Goal: Task Accomplishment & Management: Manage account settings

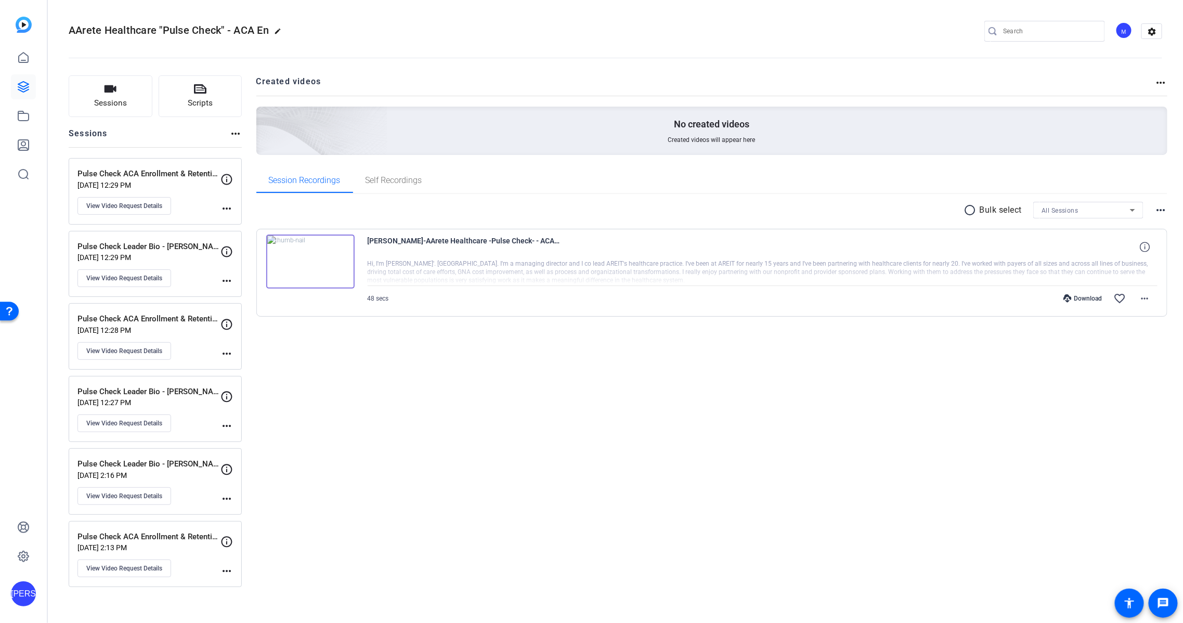
click at [346, 262] on img at bounding box center [310, 262] width 88 height 54
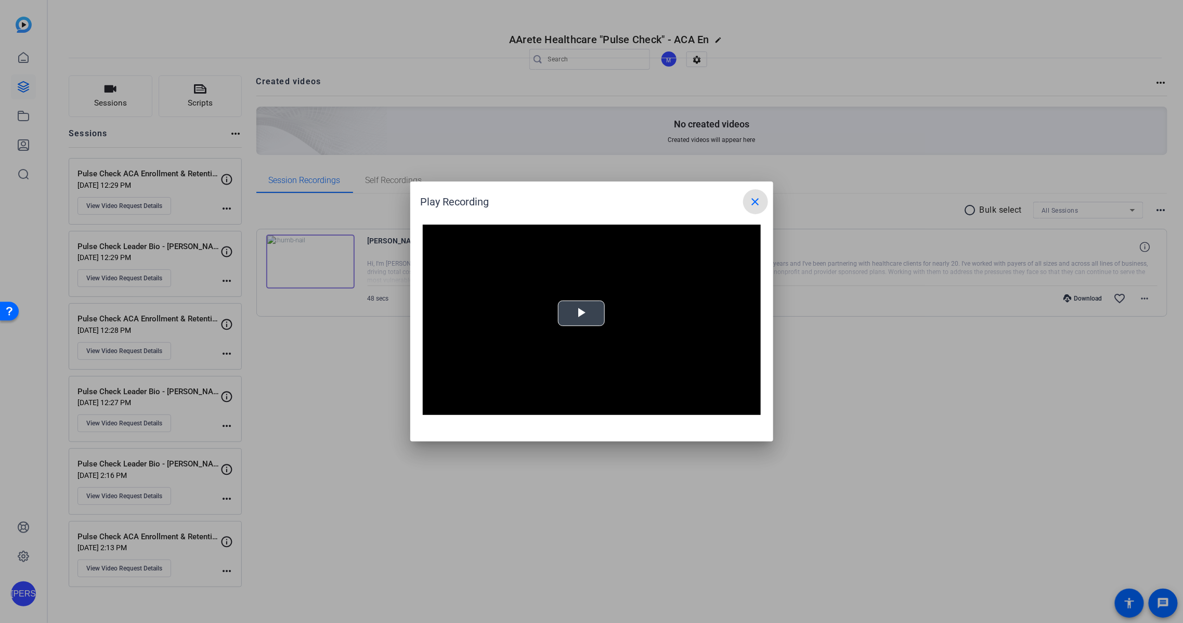
click at [582, 314] on span "Video Player" at bounding box center [582, 314] width 0 height 0
click at [756, 202] on mat-icon "close" at bounding box center [756, 202] width 12 height 12
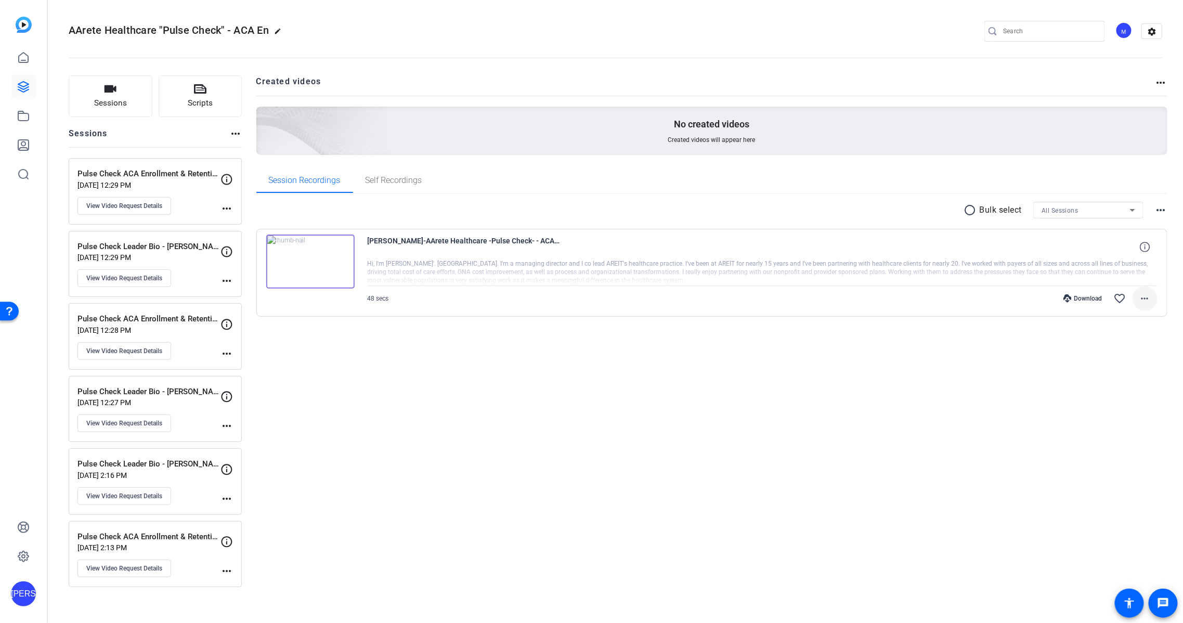
click at [1149, 296] on mat-icon "more_horiz" at bounding box center [1145, 298] width 12 height 12
click at [1119, 347] on span "Download MP4" at bounding box center [1119, 345] width 62 height 12
click at [1142, 247] on icon at bounding box center [1145, 247] width 10 height 10
click at [968, 246] on div "Mark O-Hara-AArete Healthcare -Pulse Check- - ACA En-Pulse Check Leader Bio - M…" at bounding box center [763, 247] width 791 height 25
click at [1153, 299] on span at bounding box center [1145, 298] width 25 height 25
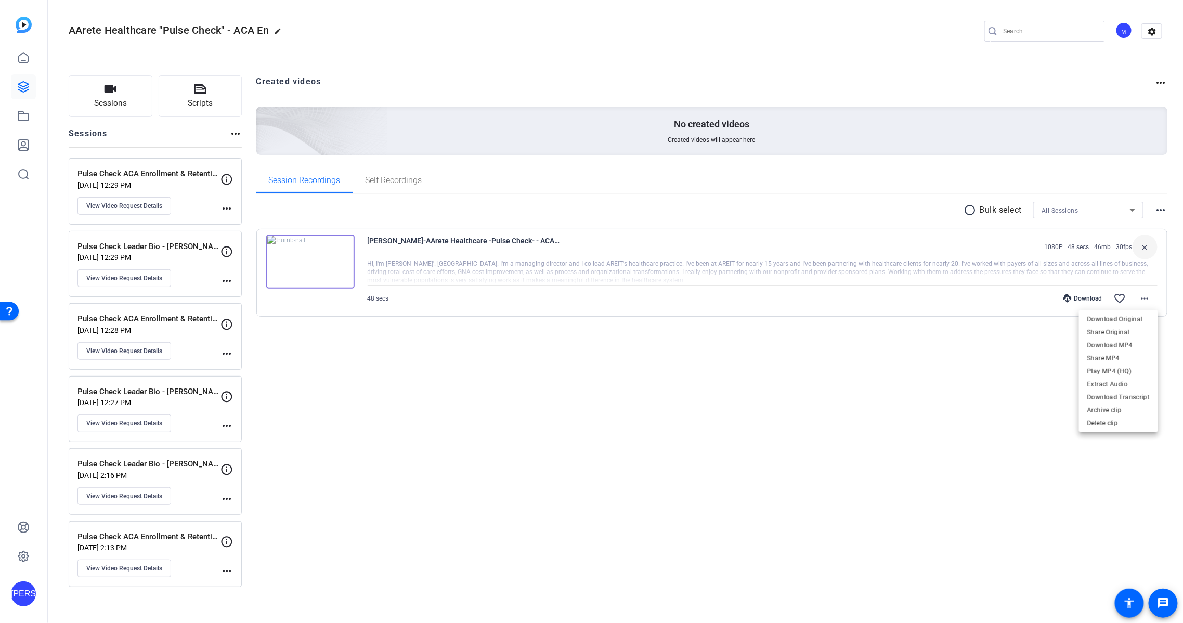
click at [920, 382] on div at bounding box center [591, 311] width 1183 height 623
click at [1161, 81] on mat-icon "more_horiz" at bounding box center [1161, 82] width 12 height 12
click at [1063, 73] on div at bounding box center [591, 311] width 1183 height 623
click at [29, 31] on img at bounding box center [24, 25] width 16 height 16
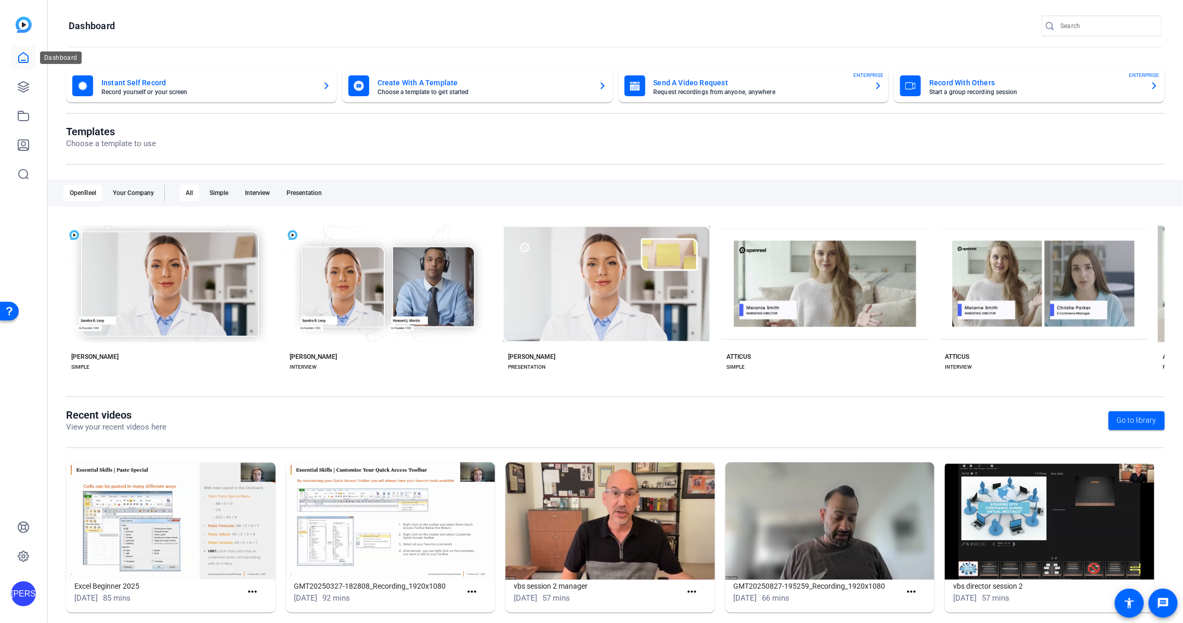
click at [23, 58] on icon at bounding box center [23, 58] width 12 height 12
click at [22, 86] on icon at bounding box center [23, 87] width 10 height 10
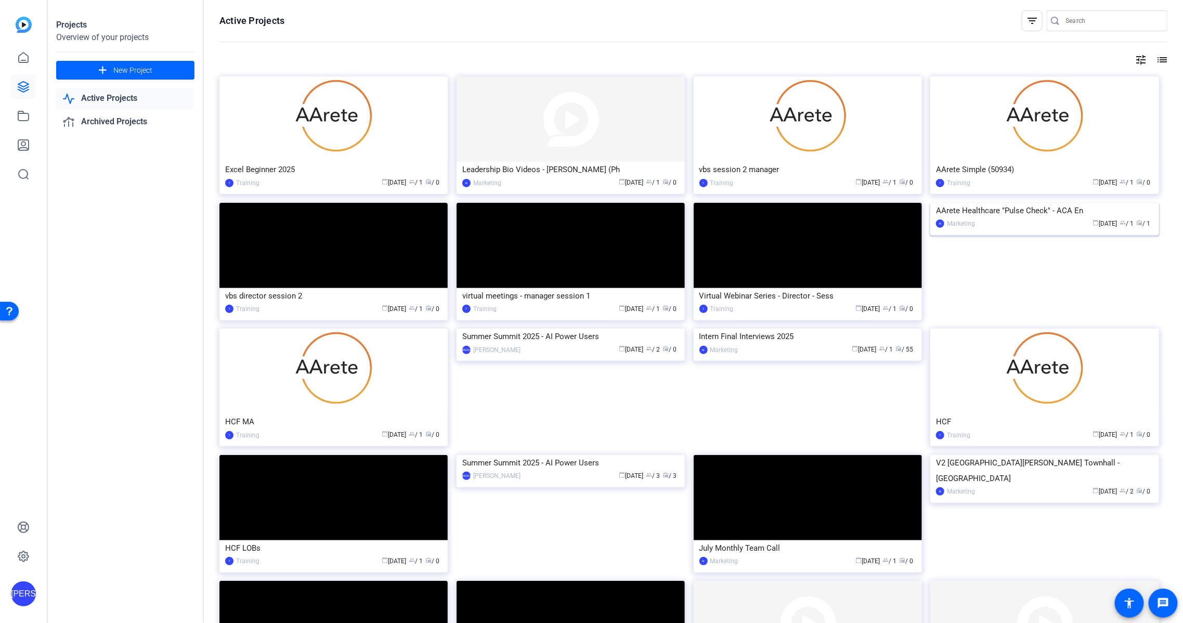
click at [1028, 218] on div "AArete Healthcare "Pulse Check" - ACA En" at bounding box center [1044, 211] width 217 height 16
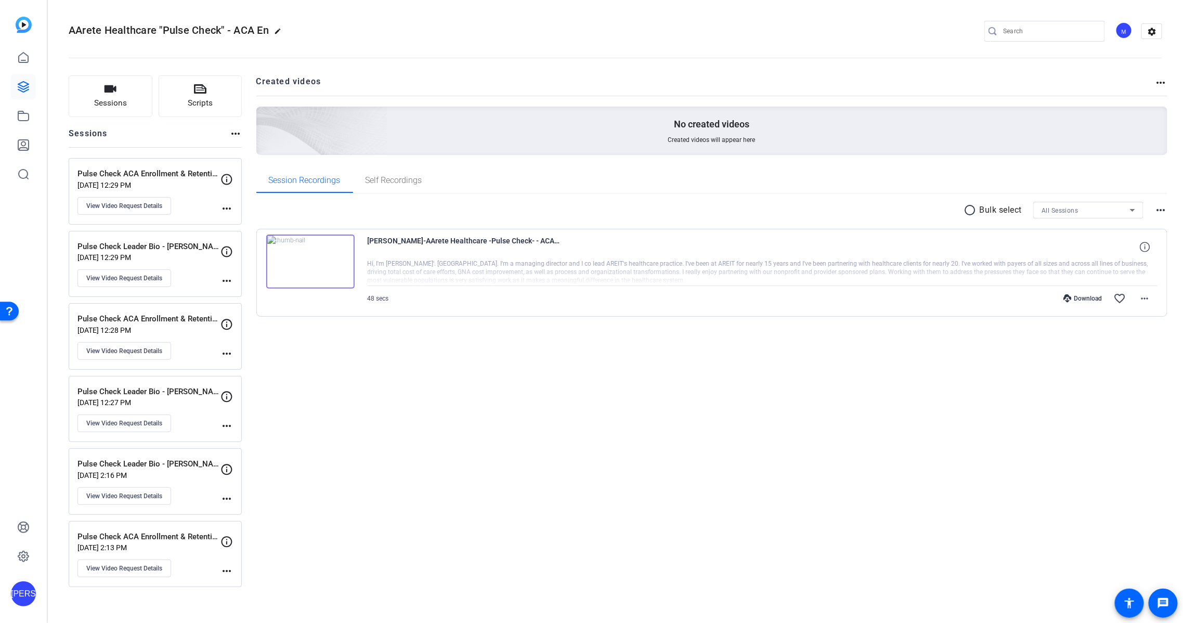
click at [1162, 80] on mat-icon "more_horiz" at bounding box center [1161, 82] width 12 height 12
click at [1136, 66] on div at bounding box center [591, 311] width 1183 height 623
click at [1157, 32] on mat-icon "settings" at bounding box center [1152, 32] width 21 height 16
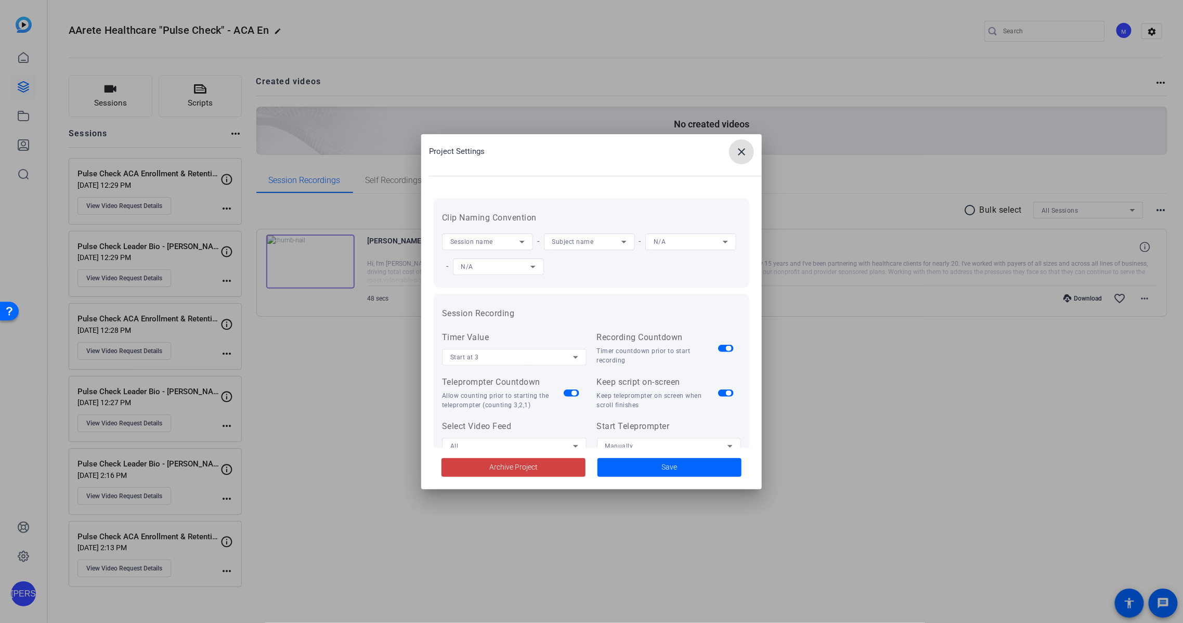
click at [749, 153] on span at bounding box center [741, 151] width 25 height 25
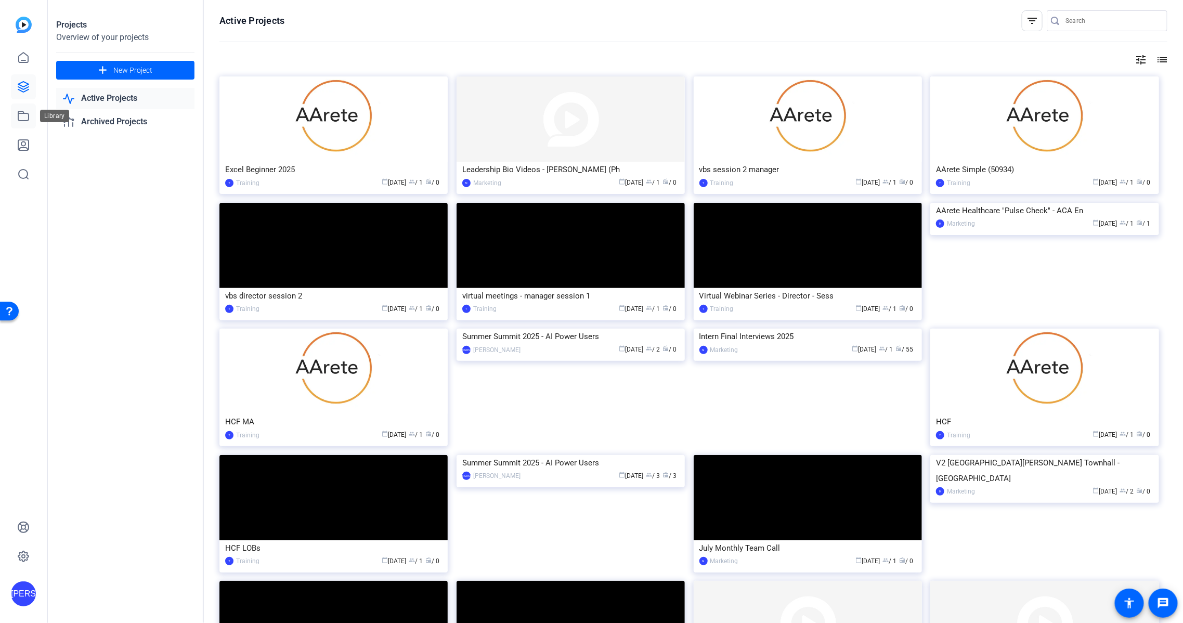
click at [23, 110] on icon at bounding box center [23, 116] width 12 height 12
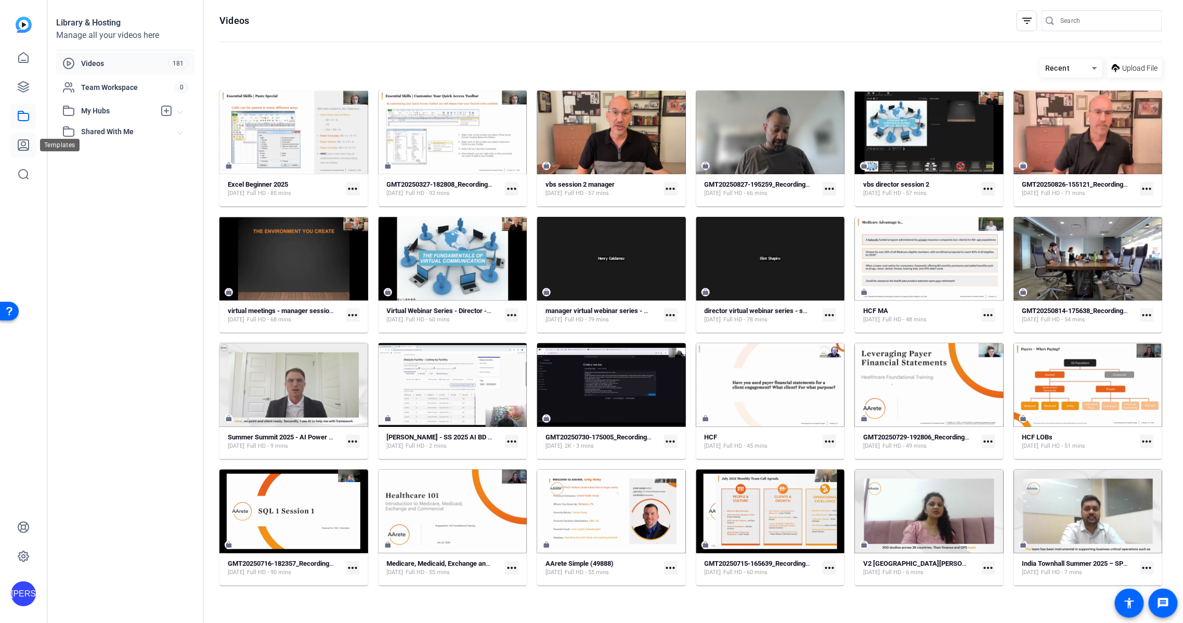
click at [18, 147] on icon at bounding box center [23, 145] width 10 height 10
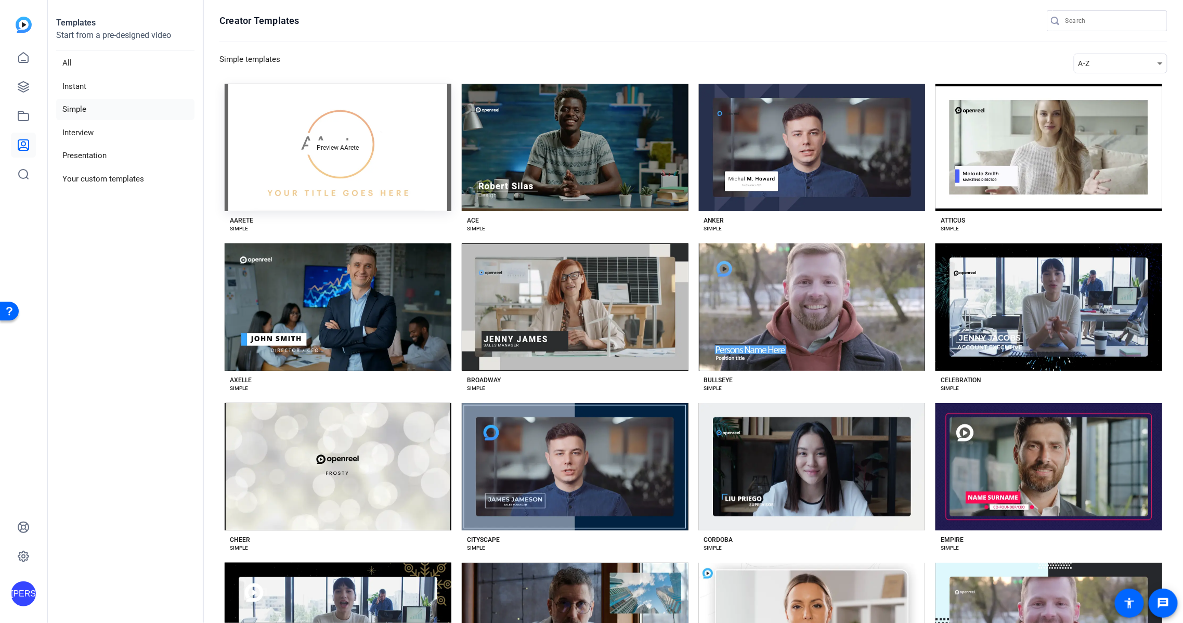
click at [418, 128] on div "Preview AArete" at bounding box center [338, 147] width 227 height 127
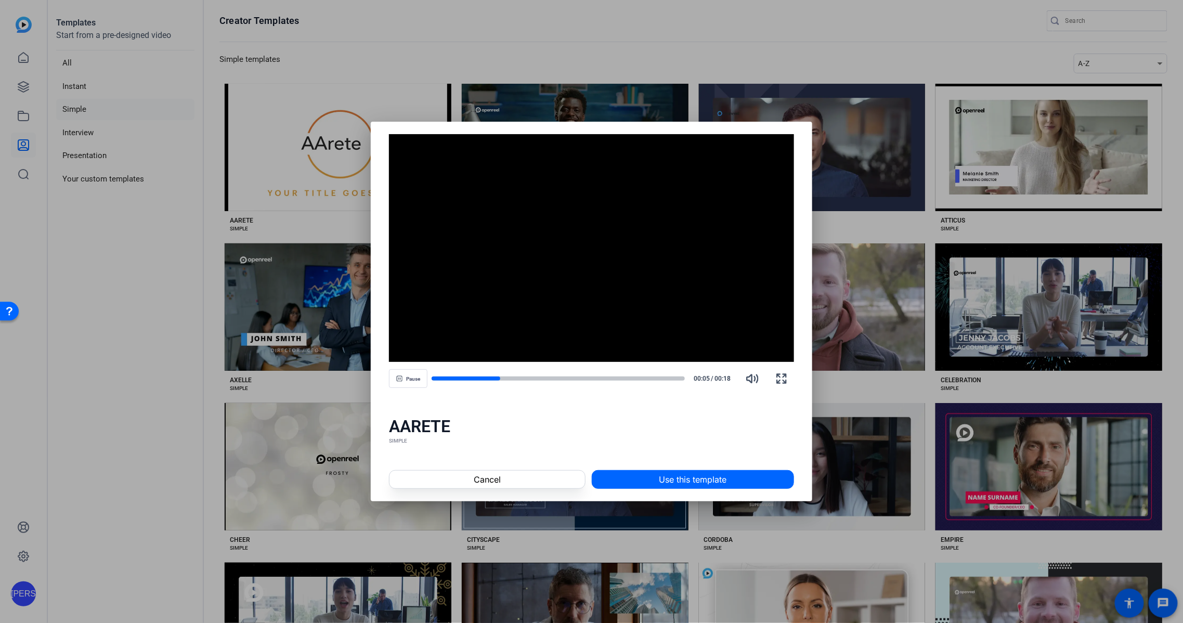
drag, startPoint x: 695, startPoint y: 475, endPoint x: 162, endPoint y: 278, distance: 568.0
click at [162, 281] on div "Video Player is loading. Play Video Pause Mute Current Time 0:04 / Duration 0:1…" at bounding box center [591, 311] width 1183 height 623
drag, startPoint x: 554, startPoint y: 473, endPoint x: 560, endPoint y: 472, distance: 5.8
click at [554, 473] on span at bounding box center [487, 479] width 195 height 25
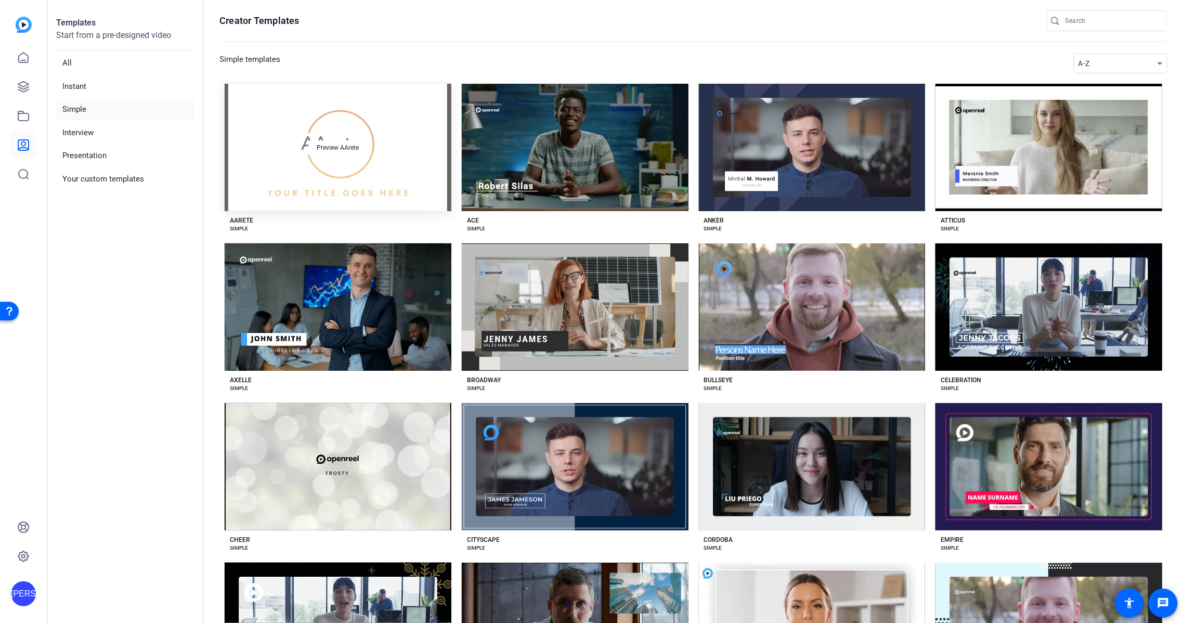
click at [398, 143] on div "Preview AArete" at bounding box center [338, 147] width 227 height 127
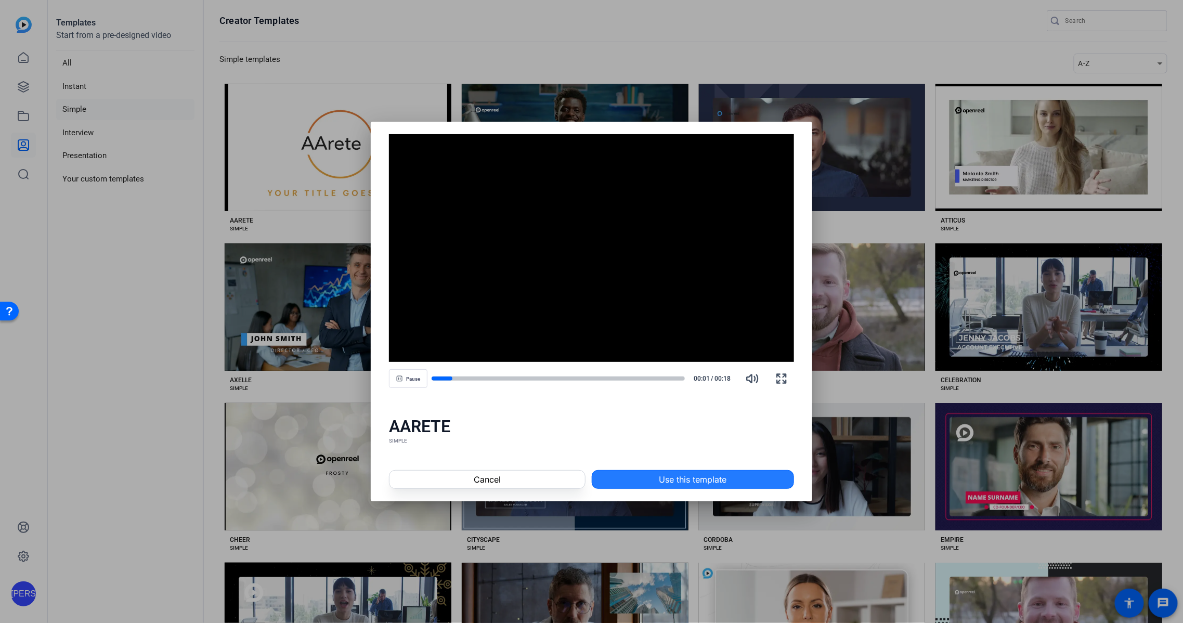
click at [673, 481] on span "Use this template" at bounding box center [693, 479] width 68 height 12
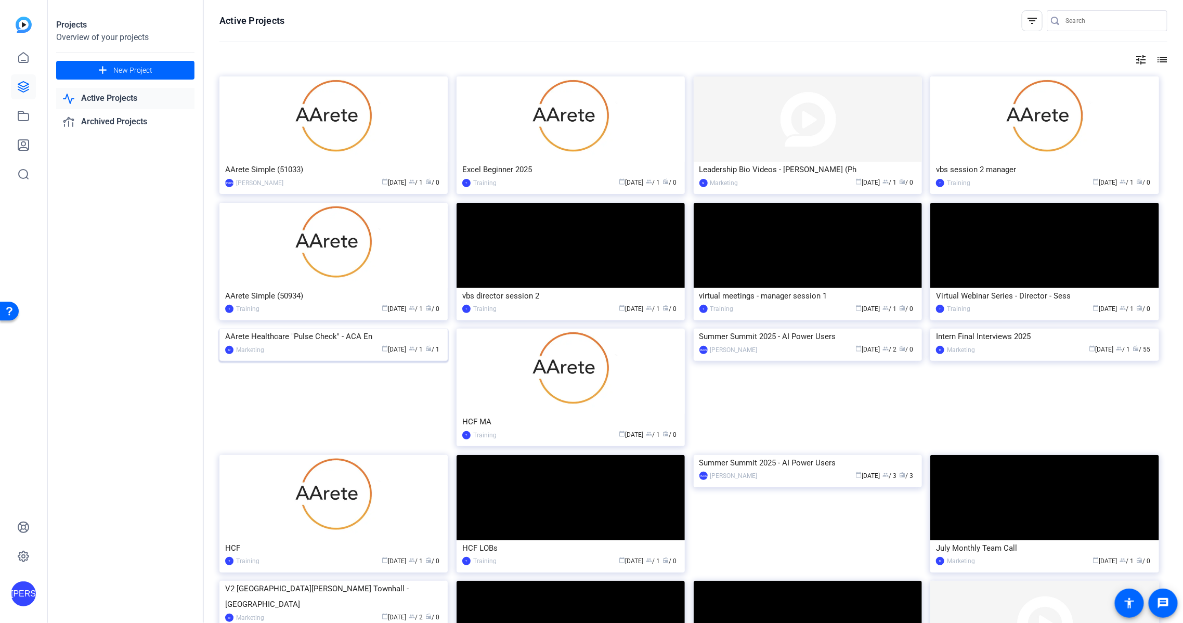
click at [411, 329] on img at bounding box center [334, 329] width 228 height 0
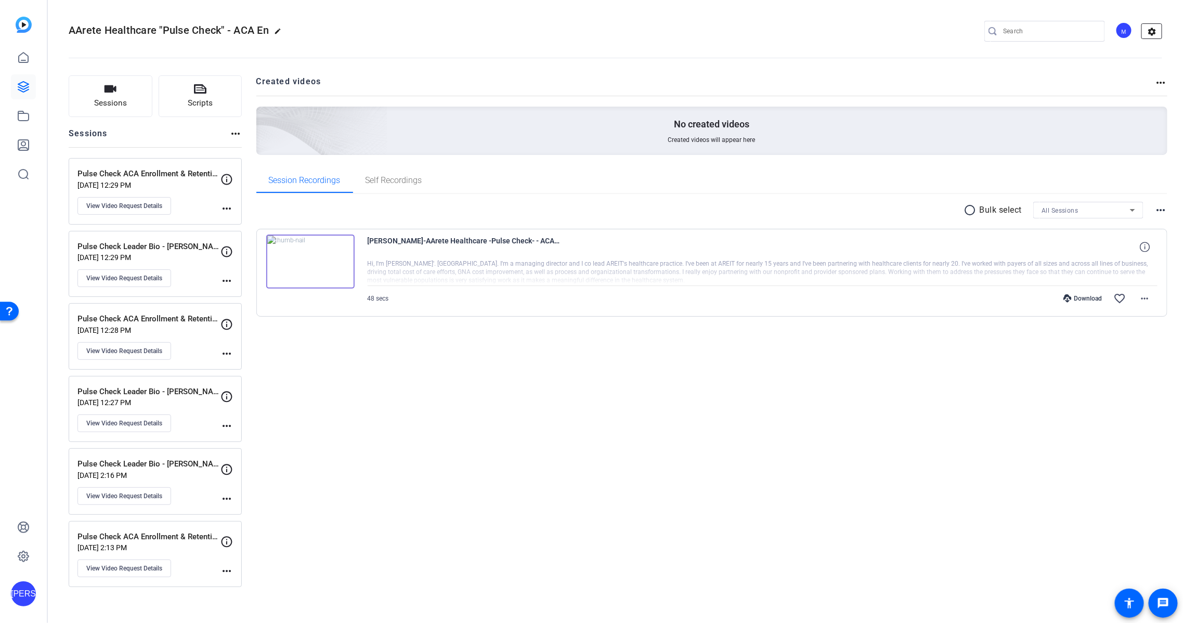
click at [1152, 32] on mat-icon "settings" at bounding box center [1152, 32] width 21 height 16
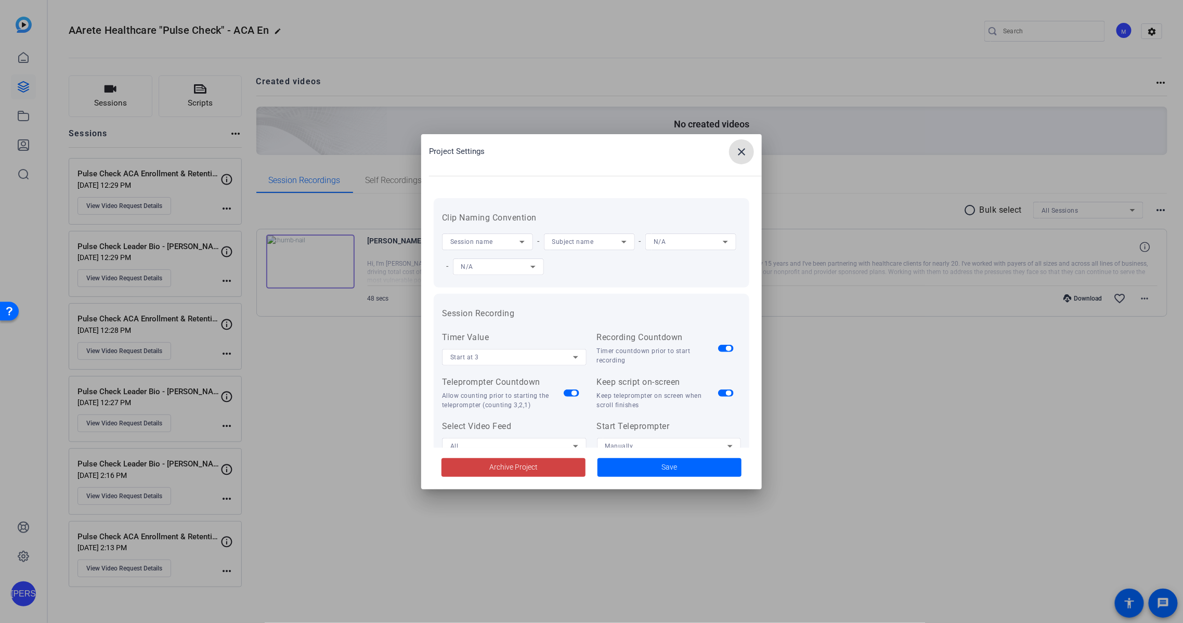
click at [747, 156] on mat-icon "close" at bounding box center [742, 152] width 12 height 12
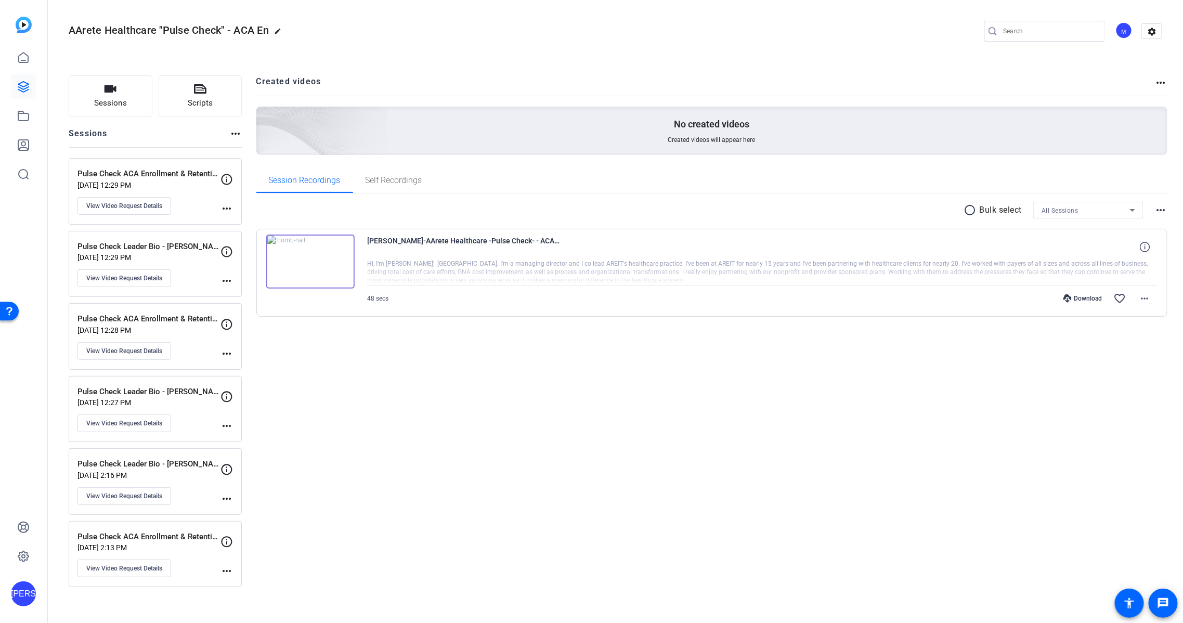
click at [1130, 35] on div "M" at bounding box center [1124, 30] width 17 height 17
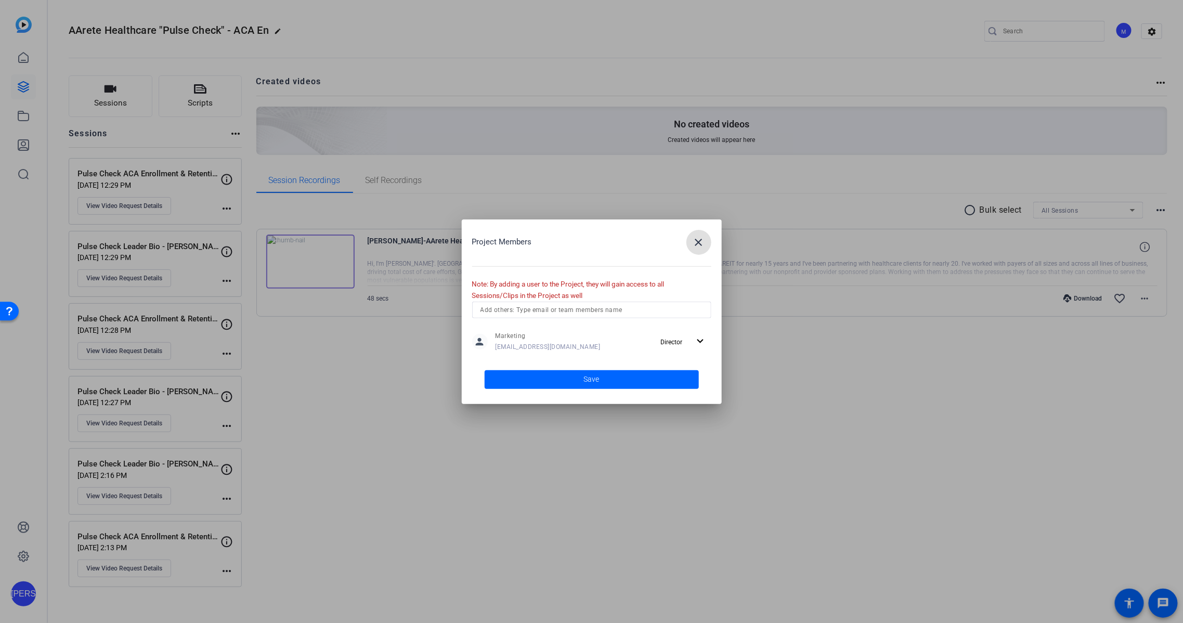
click at [623, 310] on input "text" at bounding box center [592, 310] width 223 height 12
click at [600, 328] on mat-option "JA [PERSON_NAME]" at bounding box center [591, 330] width 239 height 17
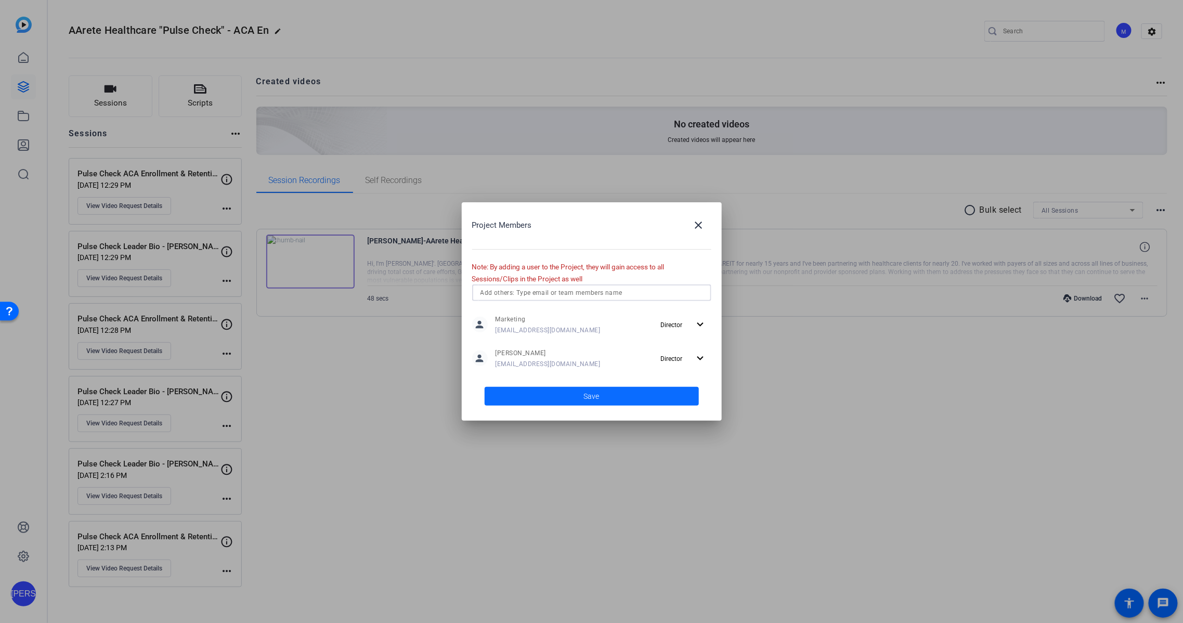
click at [604, 392] on span at bounding box center [592, 396] width 214 height 25
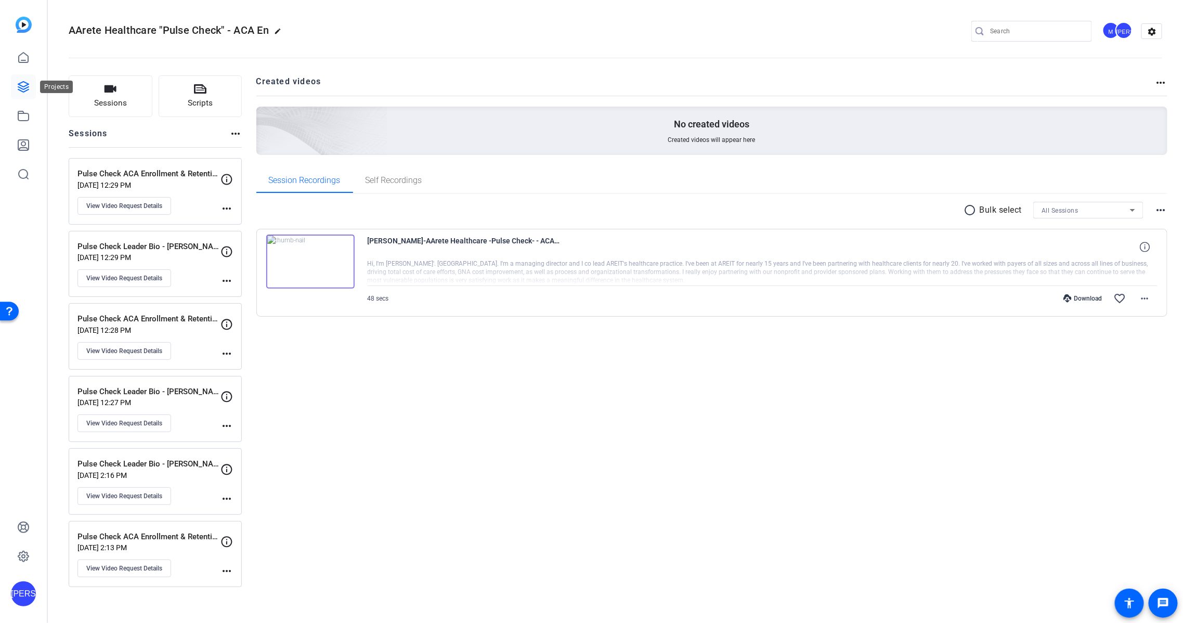
click at [25, 85] on icon at bounding box center [23, 87] width 10 height 10
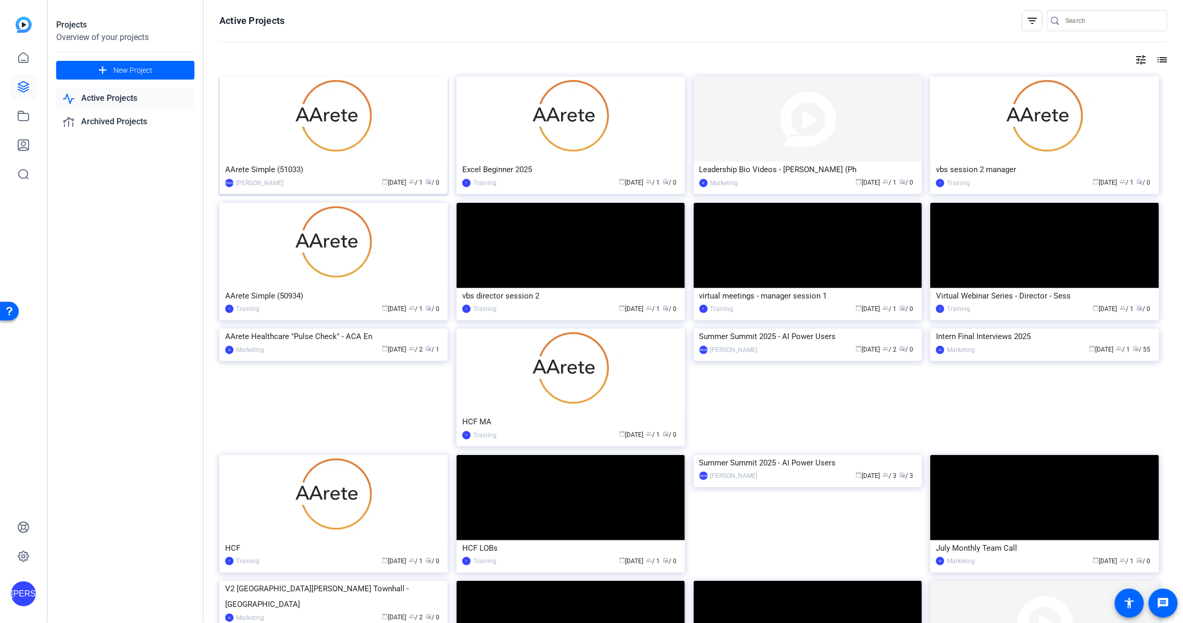
click at [401, 111] on img at bounding box center [334, 118] width 228 height 85
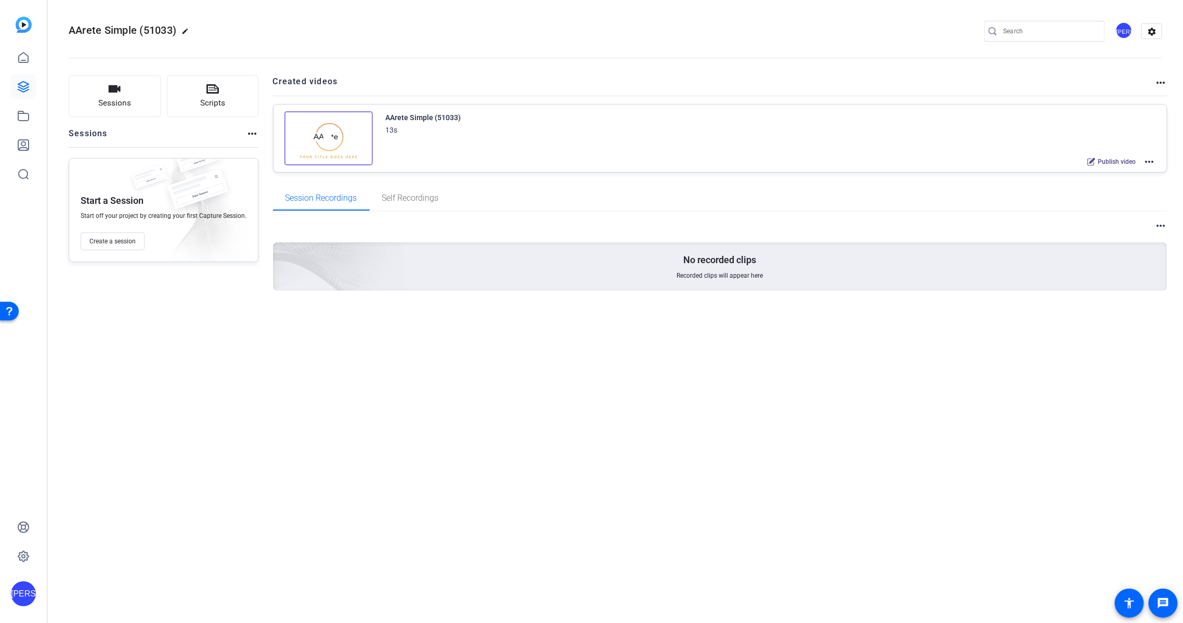
click at [340, 131] on img at bounding box center [329, 138] width 88 height 54
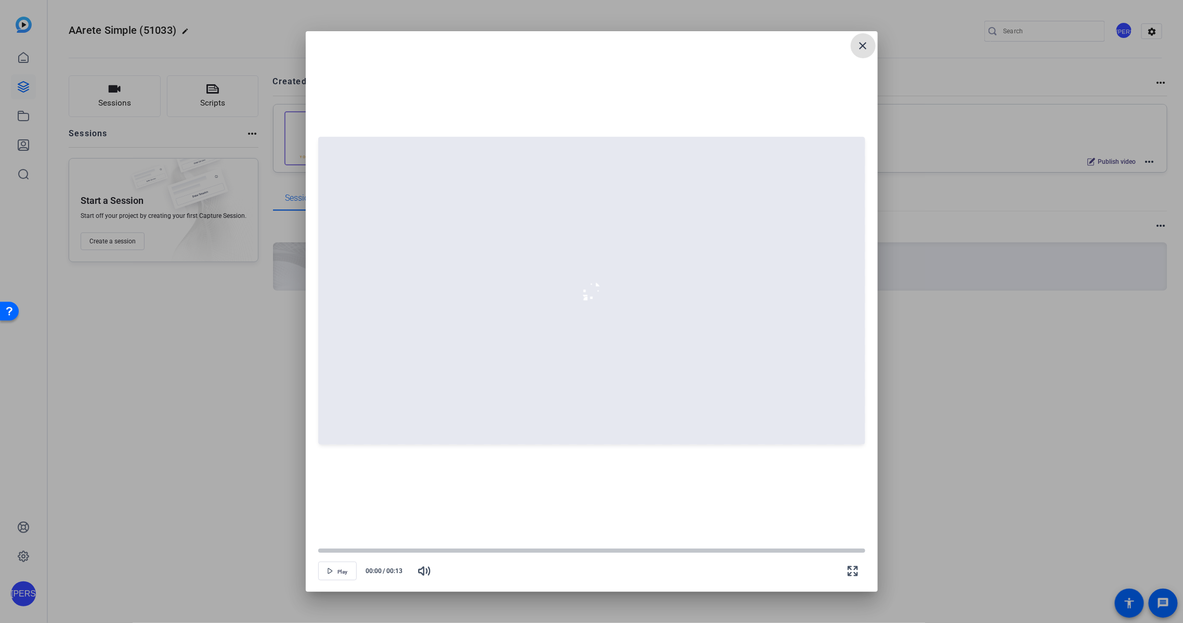
drag, startPoint x: 862, startPoint y: 43, endPoint x: 893, endPoint y: 46, distance: 30.3
click at [862, 43] on mat-icon "close" at bounding box center [863, 46] width 12 height 12
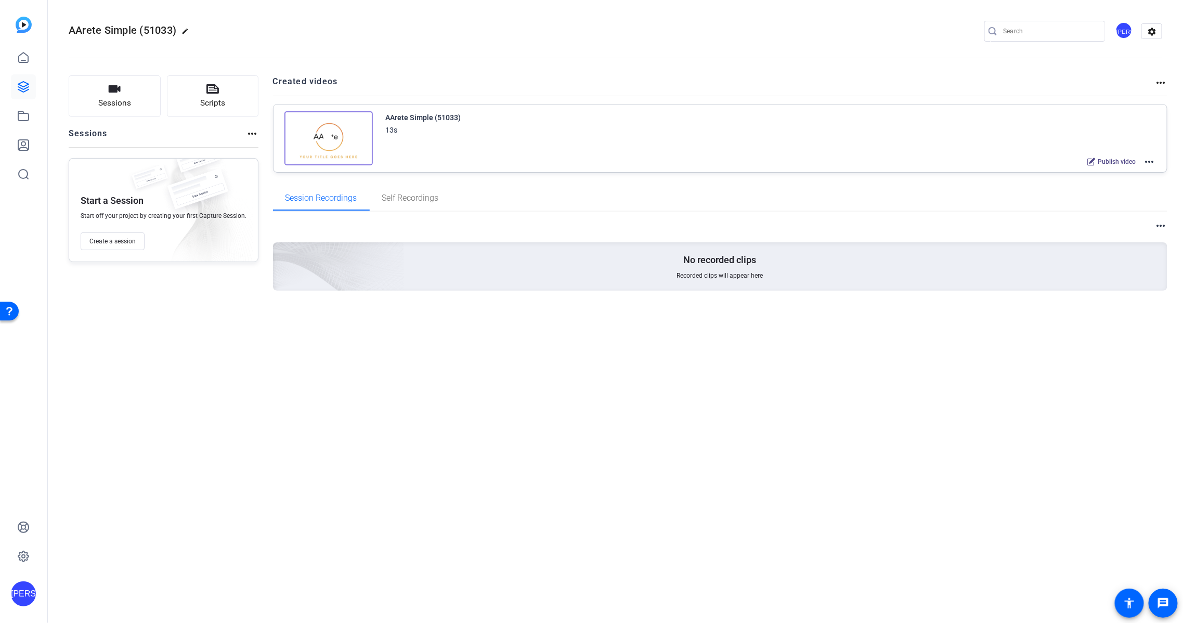
click at [1150, 156] on mat-icon "more_horiz" at bounding box center [1150, 162] width 12 height 12
click at [1121, 168] on span "Edit in Creator" at bounding box center [1112, 173] width 72 height 12
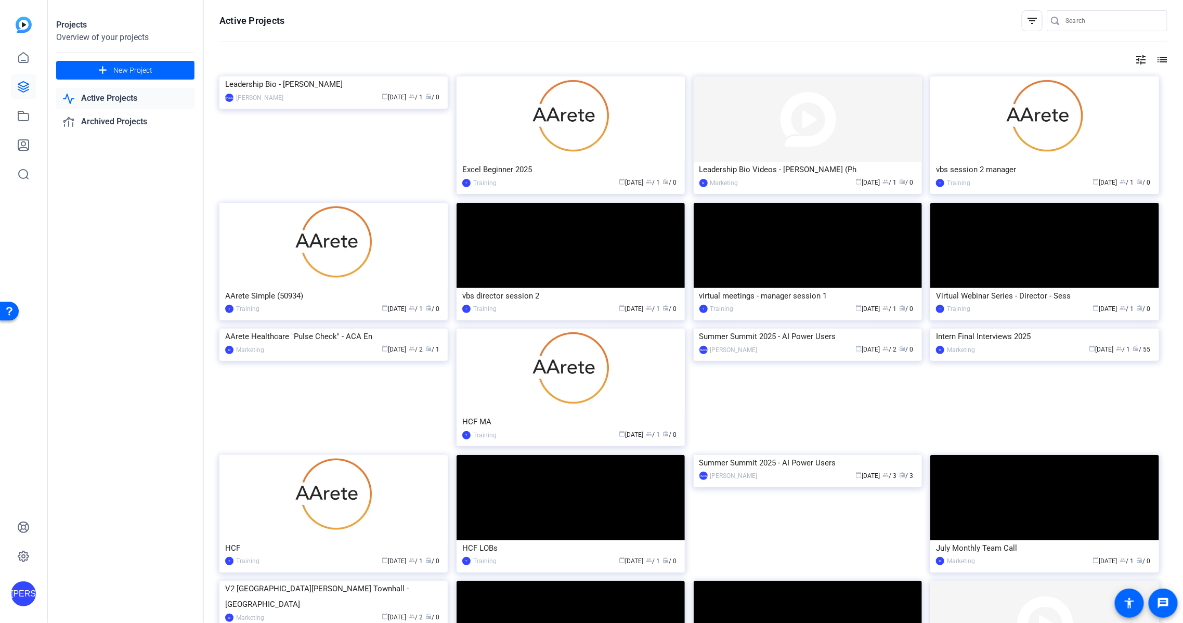
click at [344, 103] on div "calendar_today Sep 03 group / 1 radio / 0" at bounding box center [365, 97] width 153 height 11
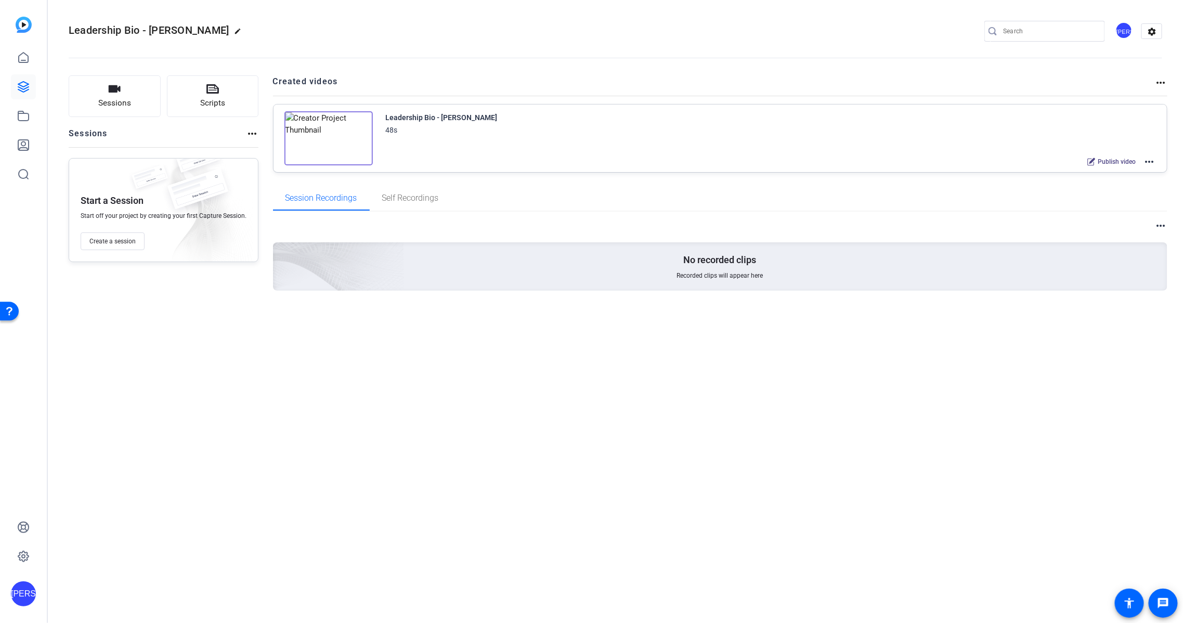
click at [1155, 160] on mat-icon "more_horiz" at bounding box center [1150, 162] width 12 height 12
click at [1122, 28] on div at bounding box center [591, 311] width 1183 height 623
click at [1123, 30] on div "[PERSON_NAME]" at bounding box center [1124, 30] width 17 height 17
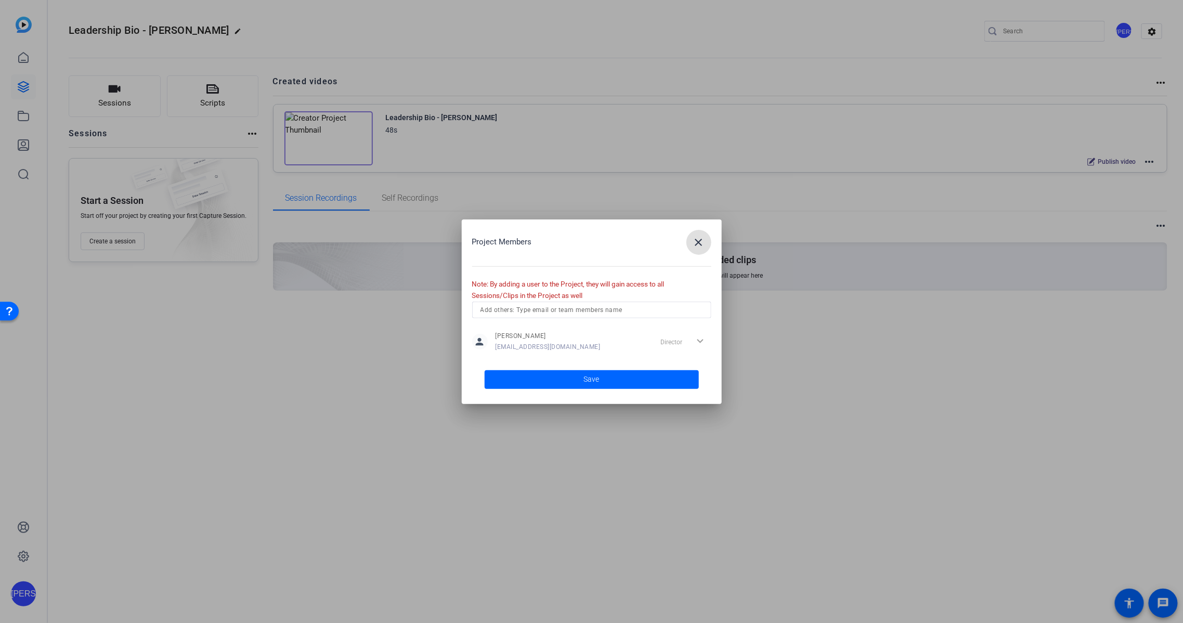
click at [637, 312] on input "text" at bounding box center [592, 310] width 223 height 12
click at [626, 321] on div "M Marketing T Training" at bounding box center [591, 339] width 239 height 42
click at [594, 323] on mat-option "M Marketing" at bounding box center [591, 330] width 239 height 17
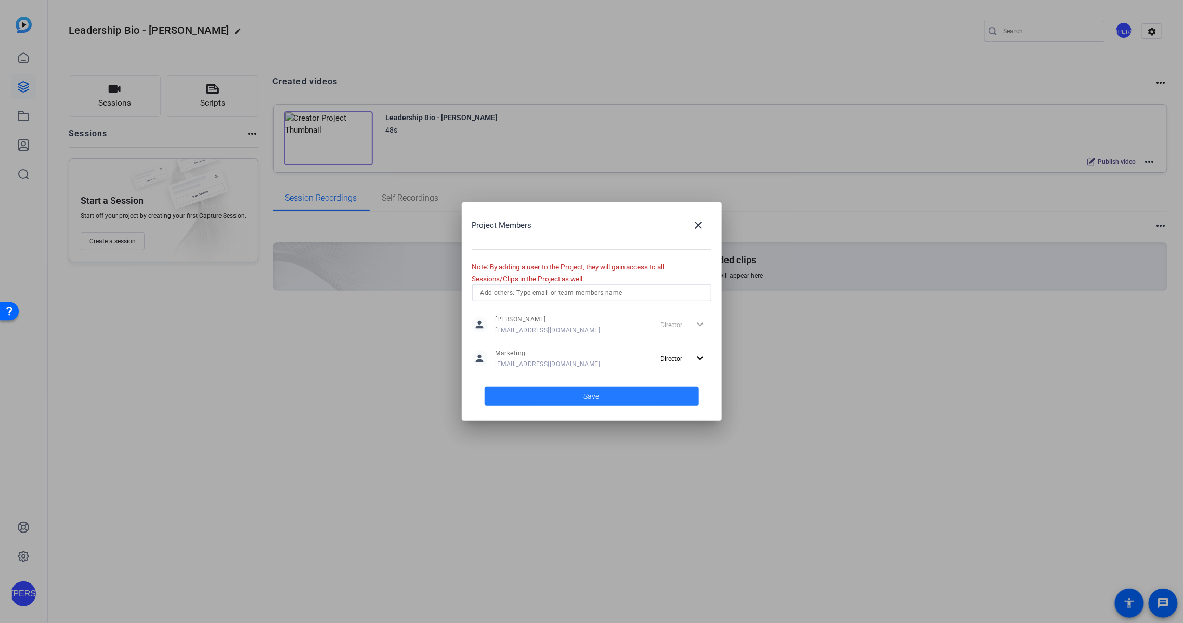
click at [639, 394] on span at bounding box center [592, 396] width 214 height 25
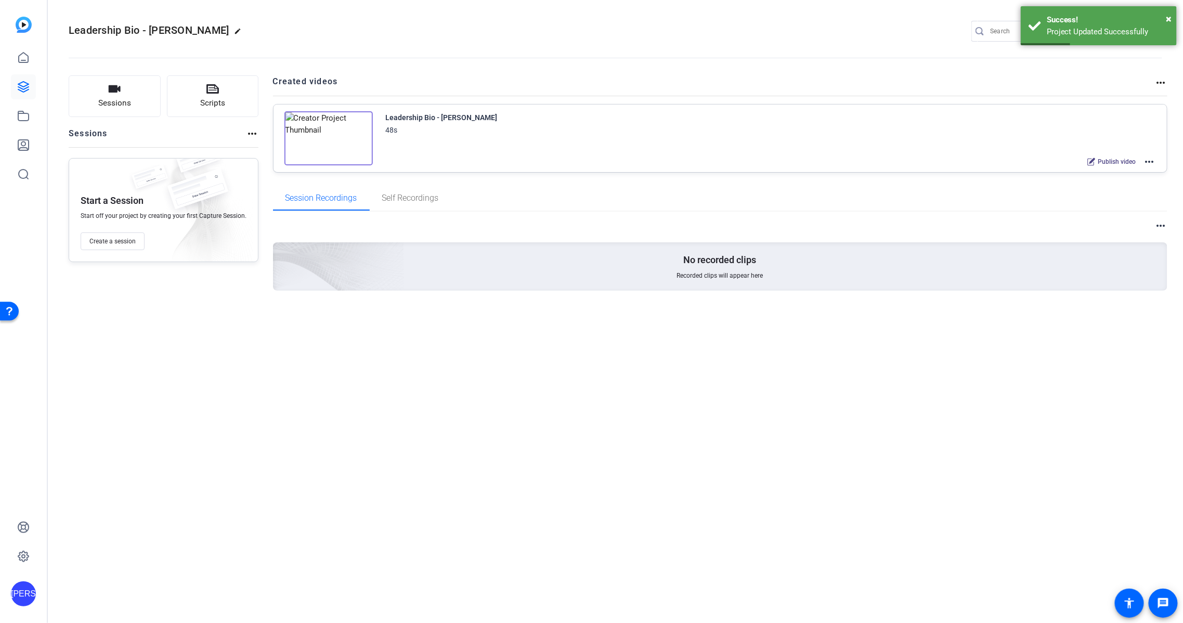
click at [1153, 160] on mat-icon "more_horiz" at bounding box center [1150, 162] width 12 height 12
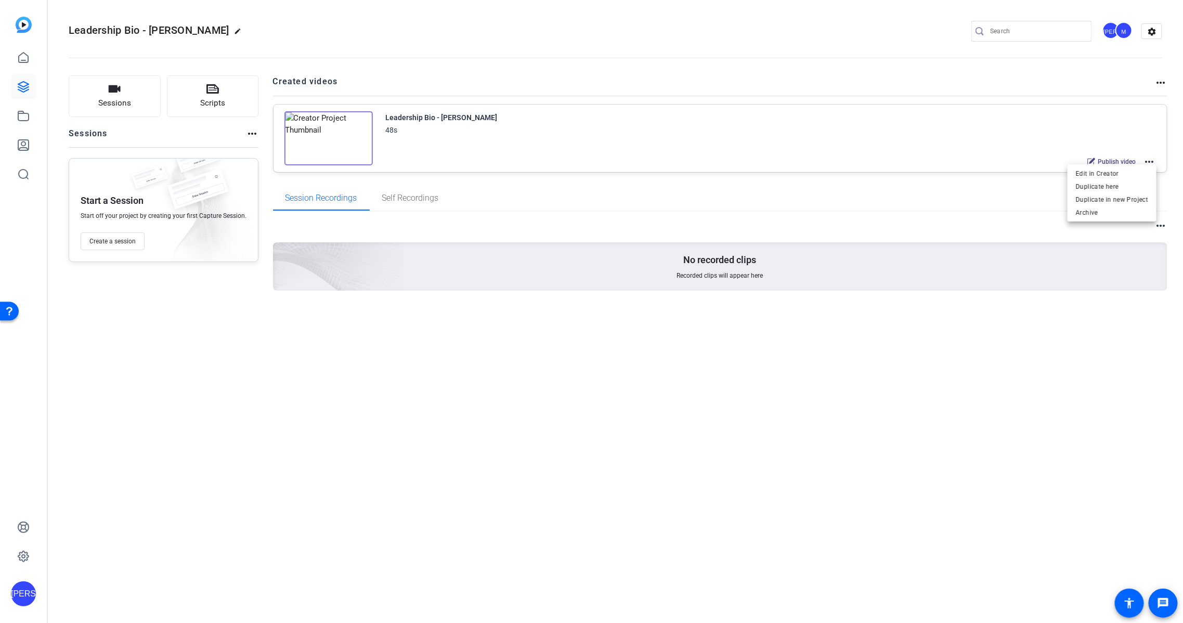
click at [970, 198] on div at bounding box center [591, 311] width 1183 height 623
click at [1118, 160] on span "Publish video" at bounding box center [1118, 162] width 38 height 8
click at [1128, 160] on span "Share" at bounding box center [1129, 162] width 16 height 8
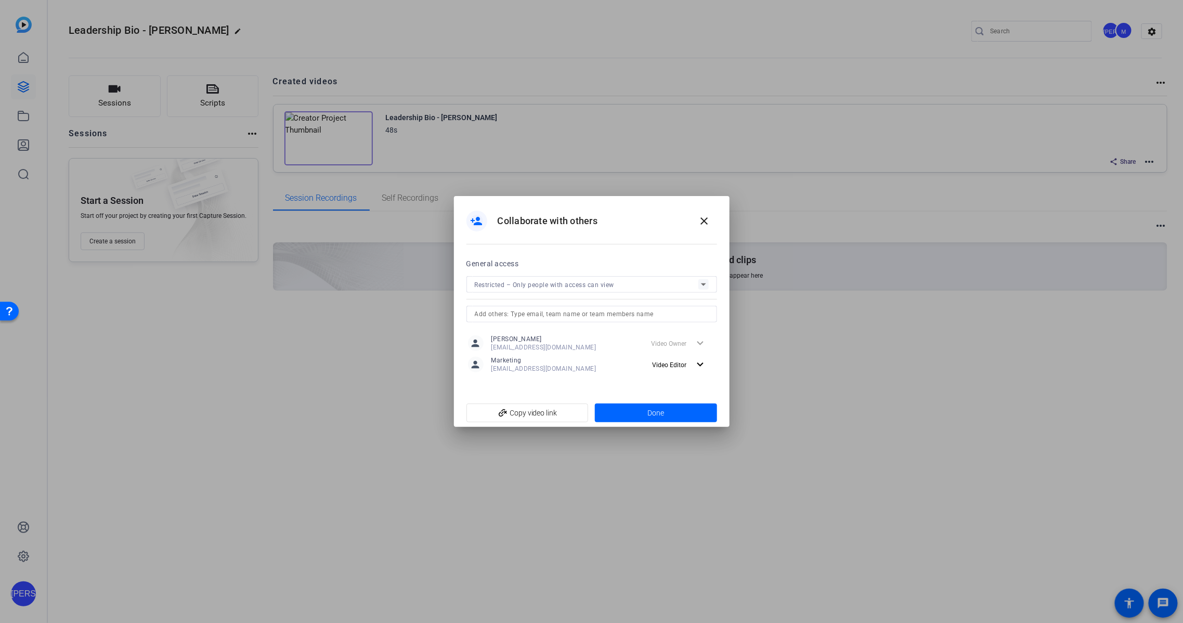
click at [665, 285] on div "Restricted – Only people with access can view" at bounding box center [587, 284] width 224 height 13
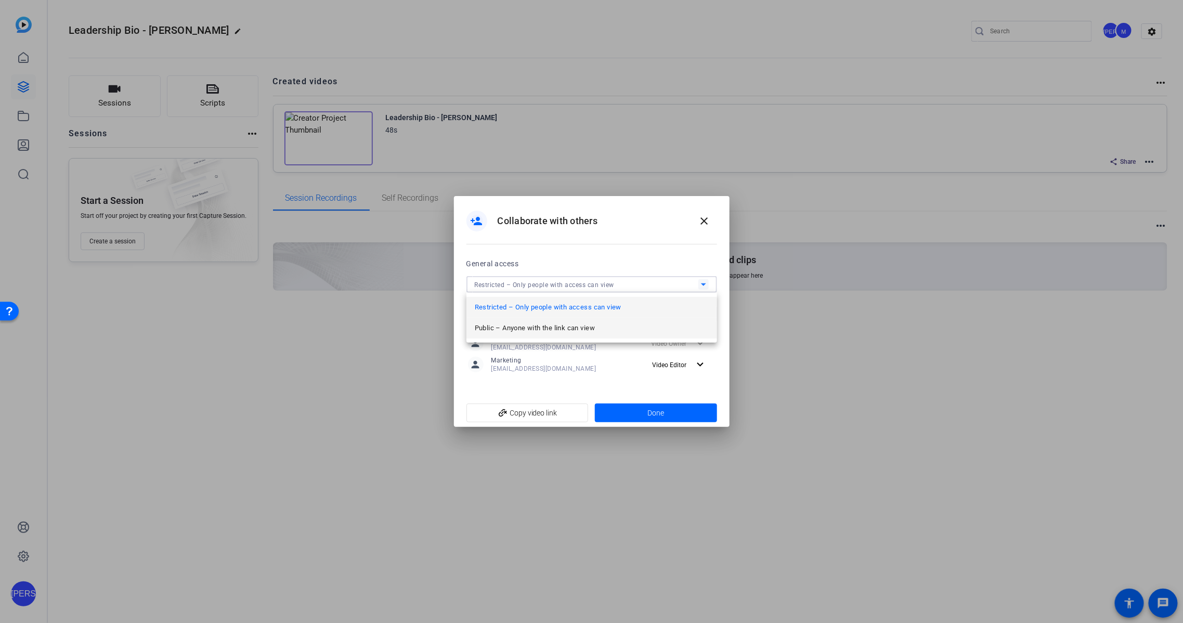
click at [616, 329] on mat-option "Public – Anyone with the link can view" at bounding box center [592, 328] width 251 height 21
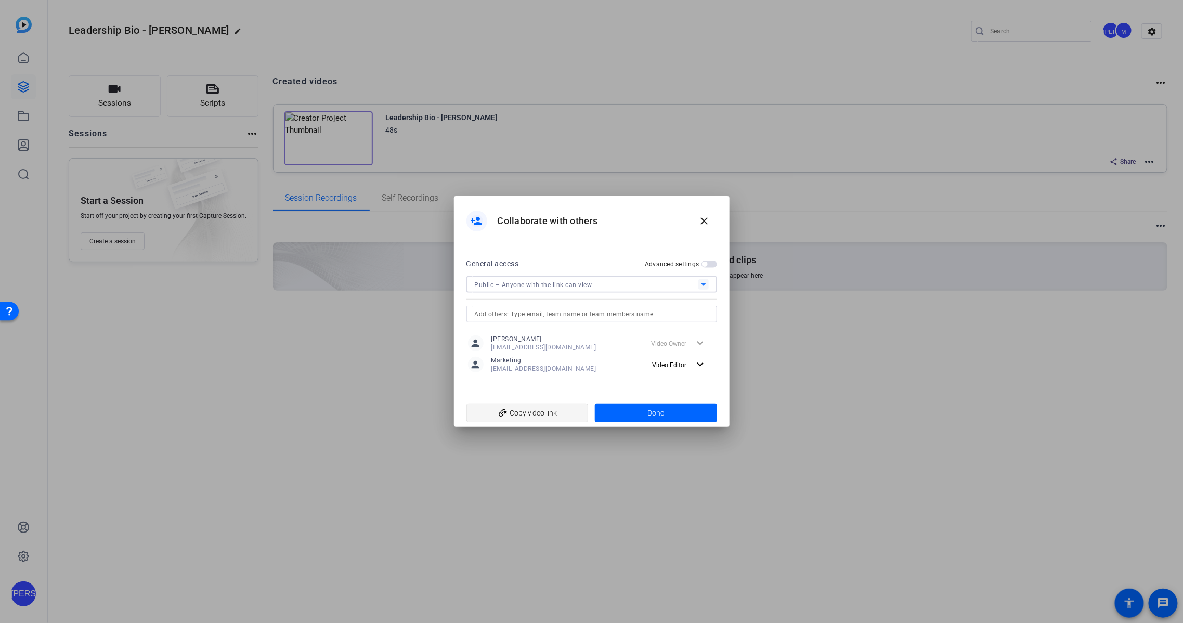
click at [549, 409] on span "add_link Copy video link" at bounding box center [528, 413] width 106 height 20
click at [650, 415] on span "Done" at bounding box center [656, 413] width 17 height 11
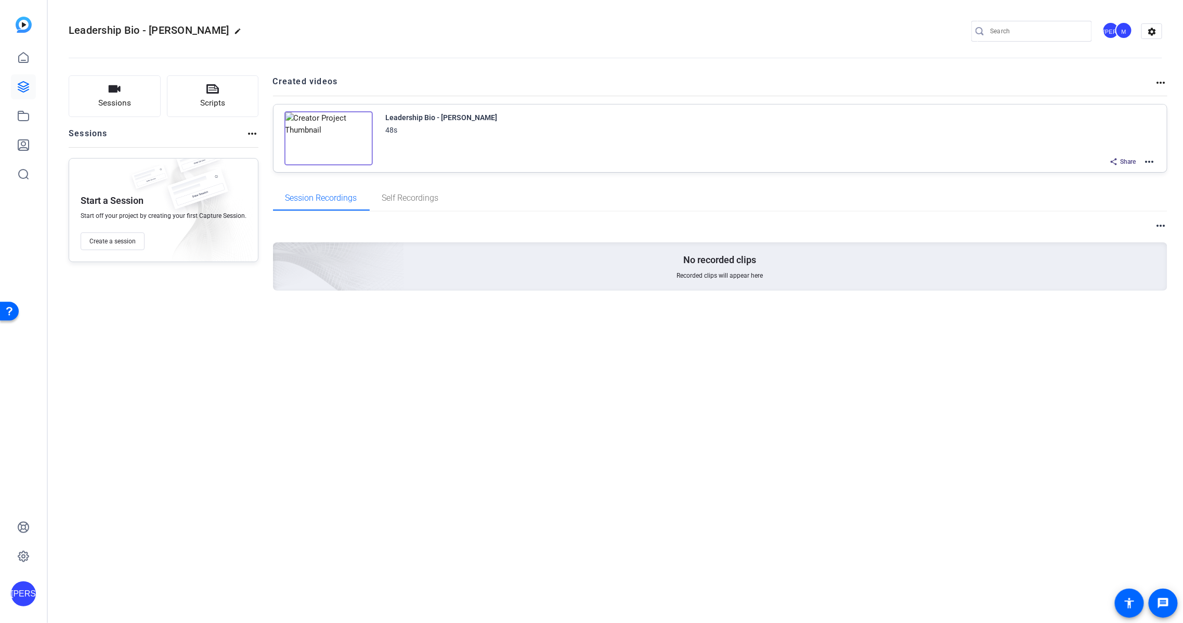
click at [1149, 163] on mat-icon "more_horiz" at bounding box center [1150, 162] width 12 height 12
click at [883, 152] on div at bounding box center [591, 311] width 1183 height 623
click at [341, 131] on img at bounding box center [329, 138] width 88 height 54
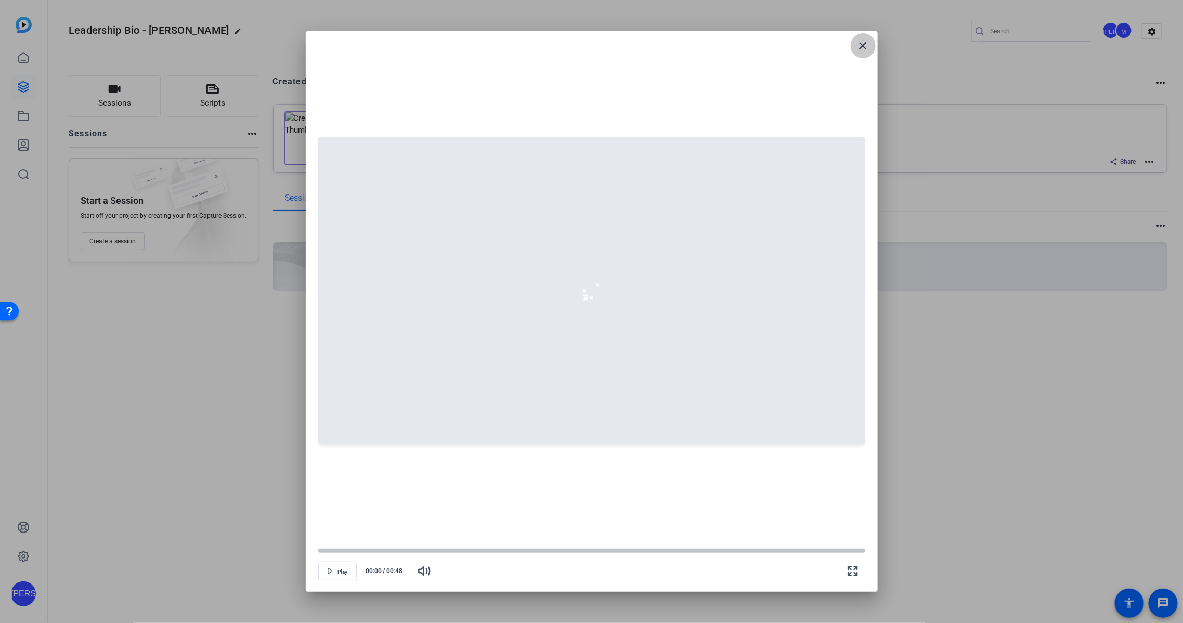
drag, startPoint x: 858, startPoint y: 44, endPoint x: 972, endPoint y: 79, distance: 118.6
click at [858, 44] on mat-icon "close" at bounding box center [863, 46] width 12 height 12
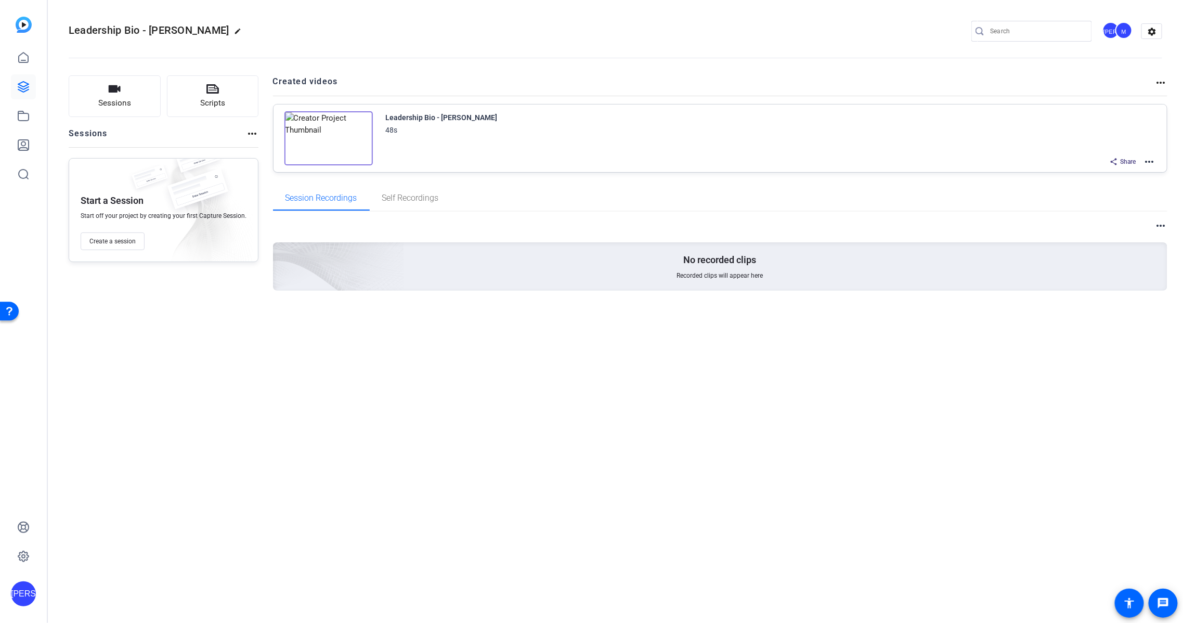
click at [1124, 159] on span "Share" at bounding box center [1129, 162] width 16 height 8
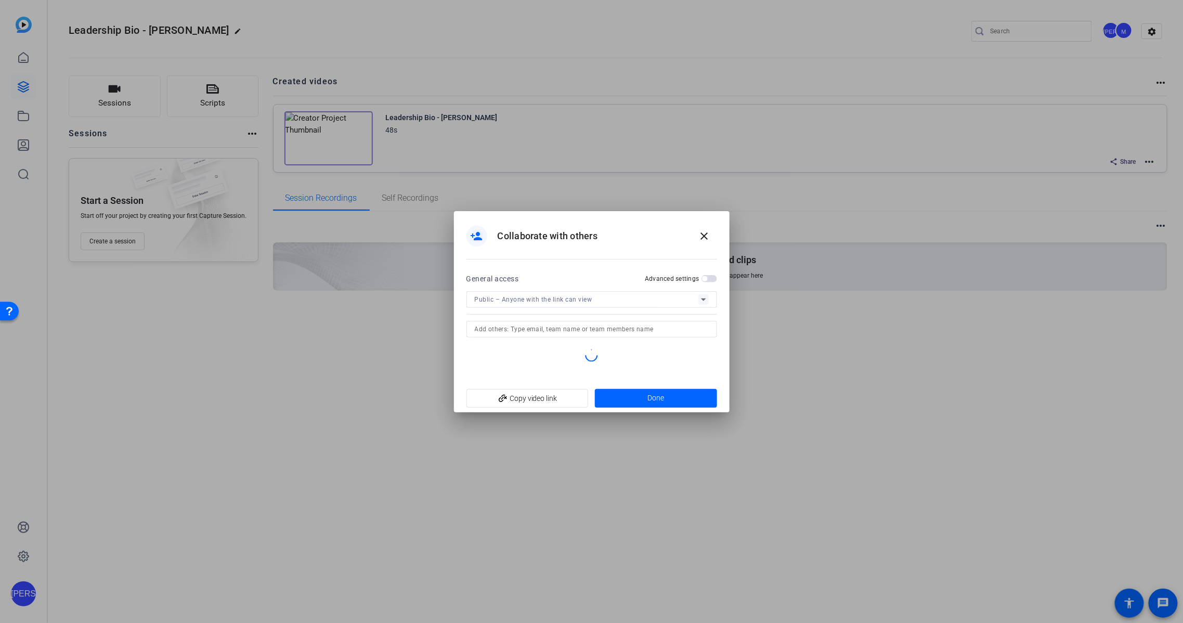
click at [712, 279] on span "button" at bounding box center [710, 278] width 16 height 7
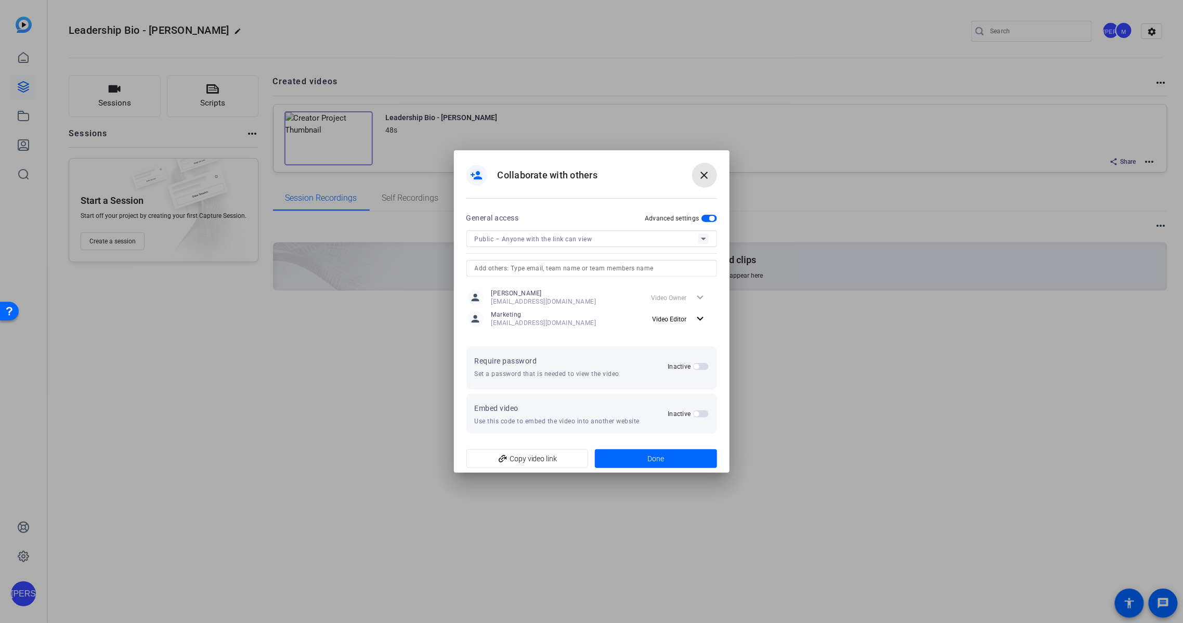
drag, startPoint x: 702, startPoint y: 177, endPoint x: 697, endPoint y: 181, distance: 6.3
click at [702, 177] on mat-icon "close" at bounding box center [705, 175] width 12 height 12
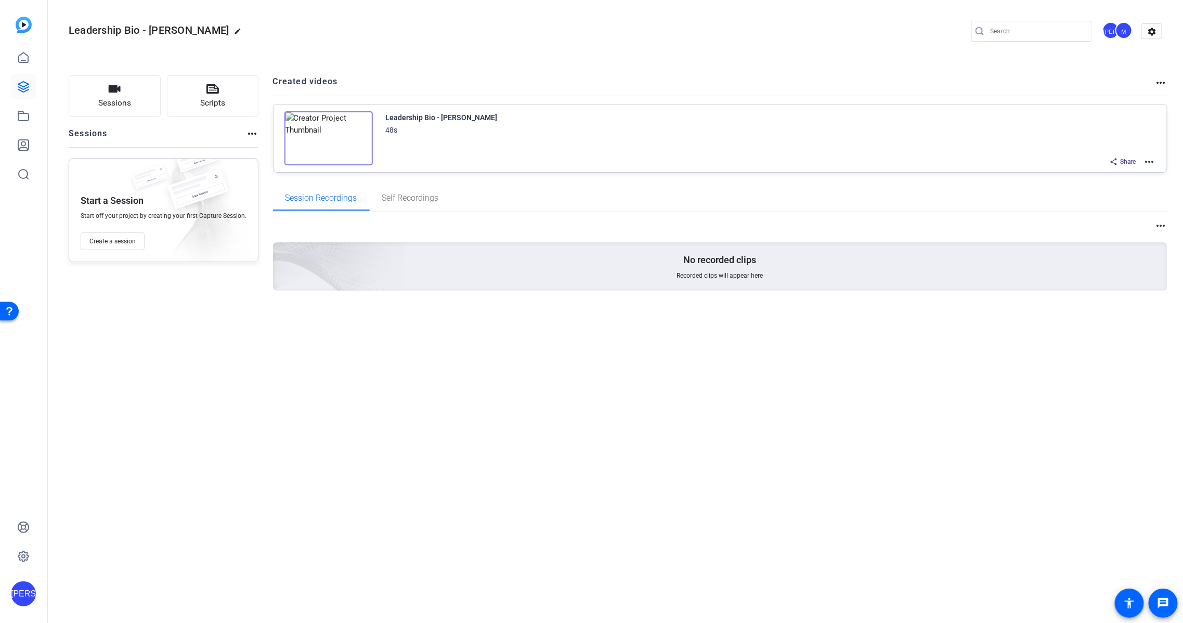
click at [1149, 160] on mat-icon "more_horiz" at bounding box center [1150, 162] width 12 height 12
click at [915, 103] on div at bounding box center [591, 311] width 1183 height 623
click at [896, 123] on div "Leadership Bio - Mark O'Hara 48s" at bounding box center [771, 123] width 771 height 25
click at [1157, 79] on mat-icon "more_horiz" at bounding box center [1161, 82] width 12 height 12
drag, startPoint x: 888, startPoint y: 135, endPoint x: 581, endPoint y: 115, distance: 308.1
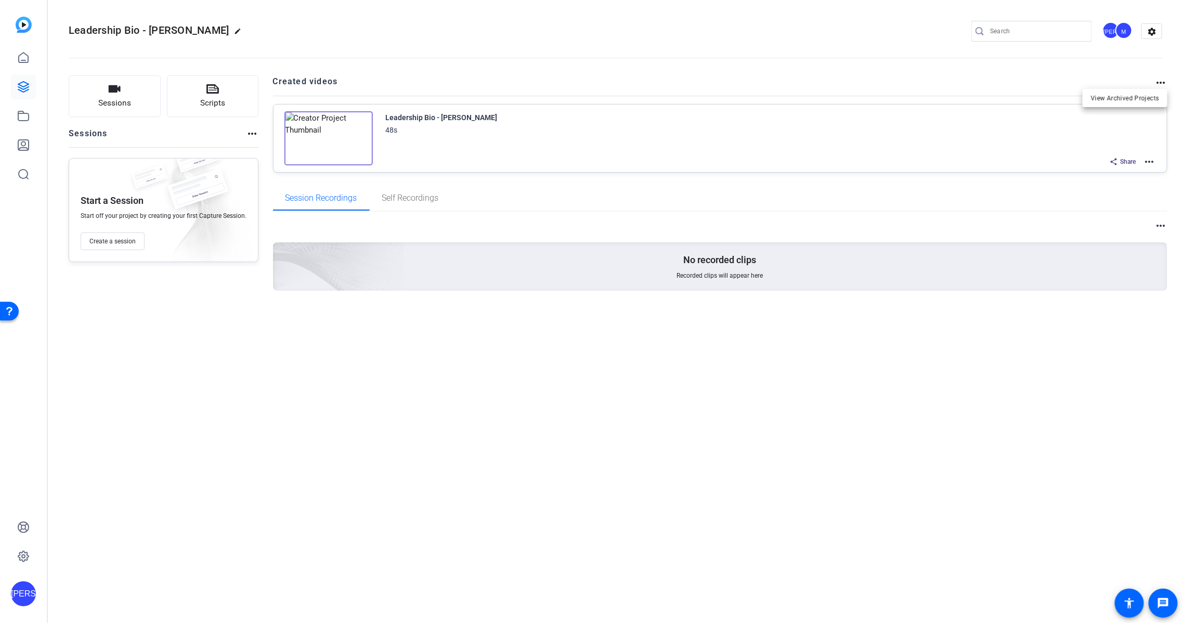
click at [885, 134] on div at bounding box center [591, 311] width 1183 height 623
click at [456, 124] on div "48s" at bounding box center [442, 130] width 112 height 12
click at [458, 118] on div "Leadership Bio - Mark O'Hara" at bounding box center [442, 117] width 112 height 12
click at [343, 117] on img at bounding box center [329, 138] width 88 height 54
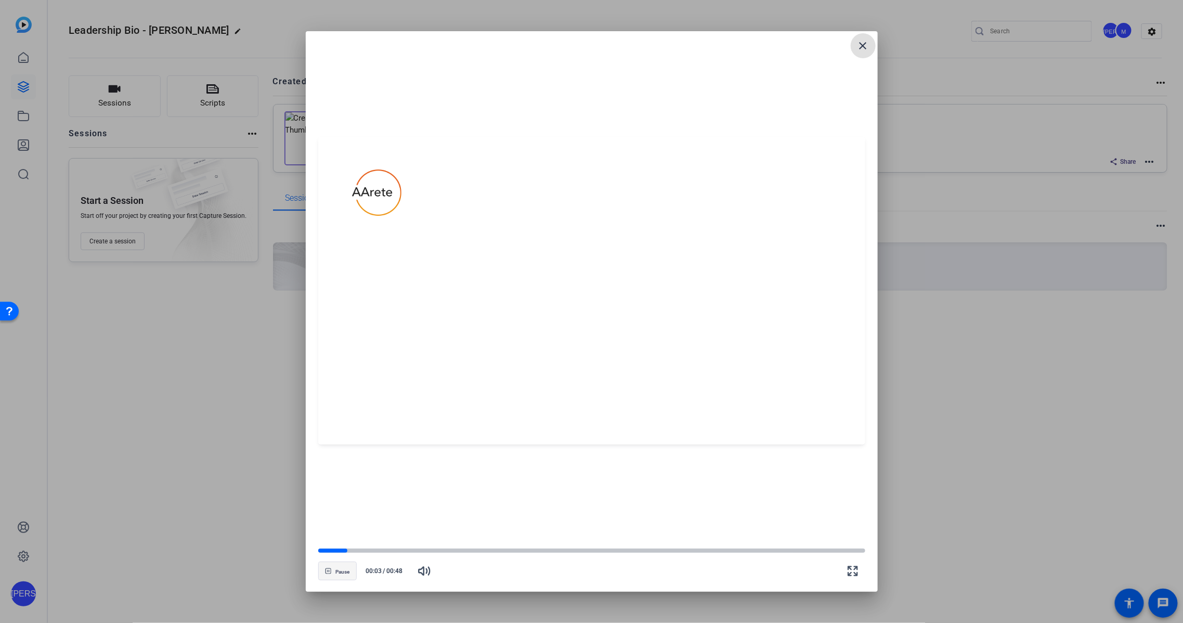
drag, startPoint x: 329, startPoint y: 570, endPoint x: 323, endPoint y: 570, distance: 5.7
click at [329, 570] on icon "button" at bounding box center [328, 571] width 5 height 5
click at [866, 49] on mat-icon "close" at bounding box center [863, 46] width 12 height 12
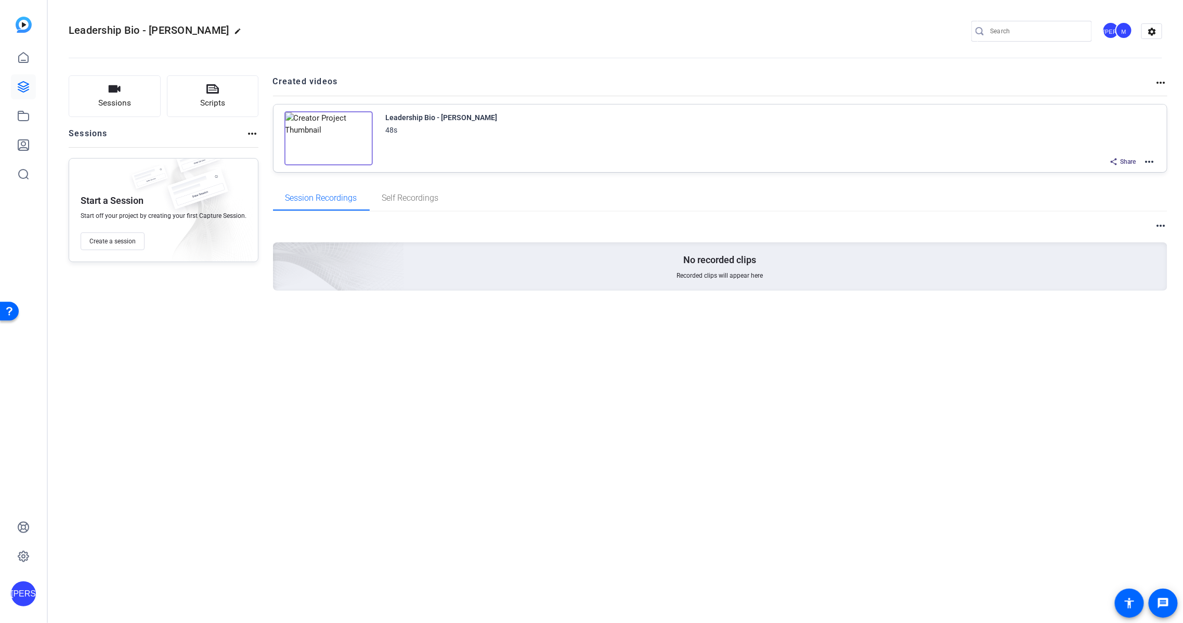
click at [1163, 28] on mat-toolbar "Leadership Bio - Mark O'Hara edit JA M settings" at bounding box center [616, 31] width 1136 height 62
click at [1156, 29] on mat-icon "settings" at bounding box center [1152, 32] width 21 height 16
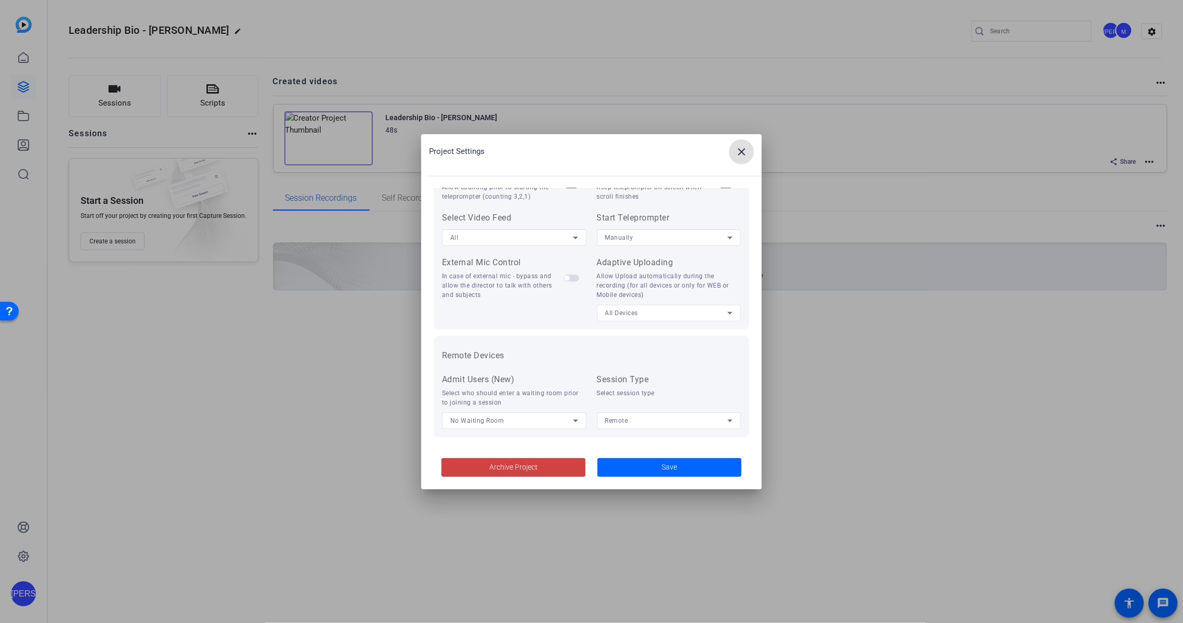
scroll to position [214, 0]
click at [738, 147] on mat-icon "close" at bounding box center [742, 152] width 12 height 12
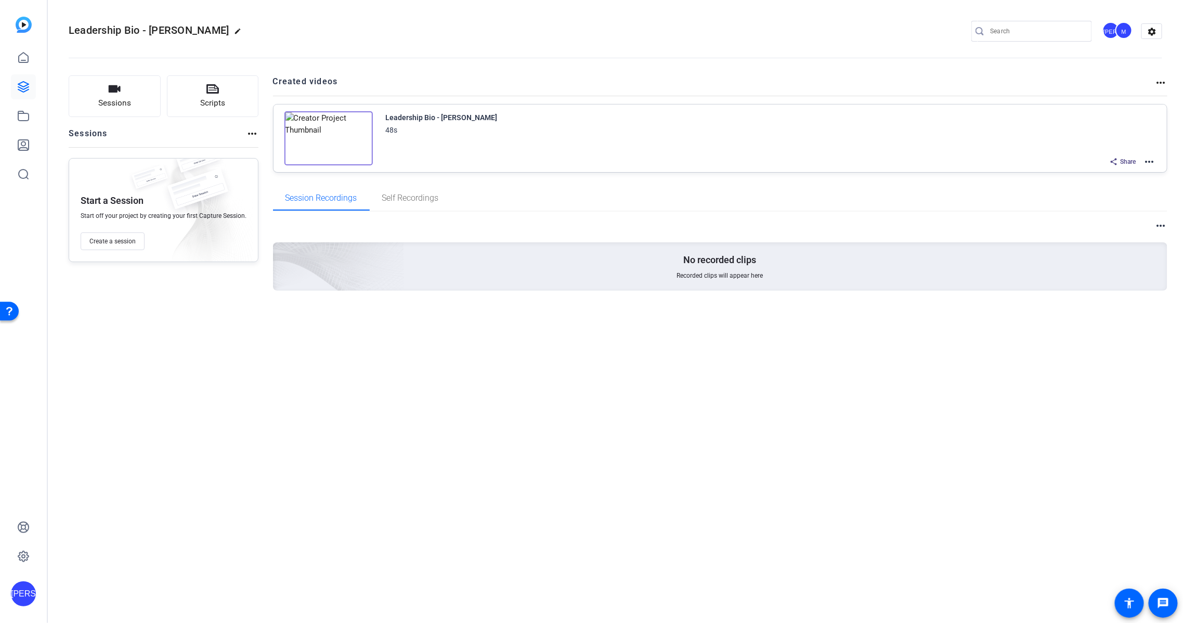
click at [1156, 80] on mat-icon "more_horiz" at bounding box center [1161, 82] width 12 height 12
click at [1031, 71] on div at bounding box center [591, 311] width 1183 height 623
click at [21, 110] on icon at bounding box center [23, 116] width 12 height 12
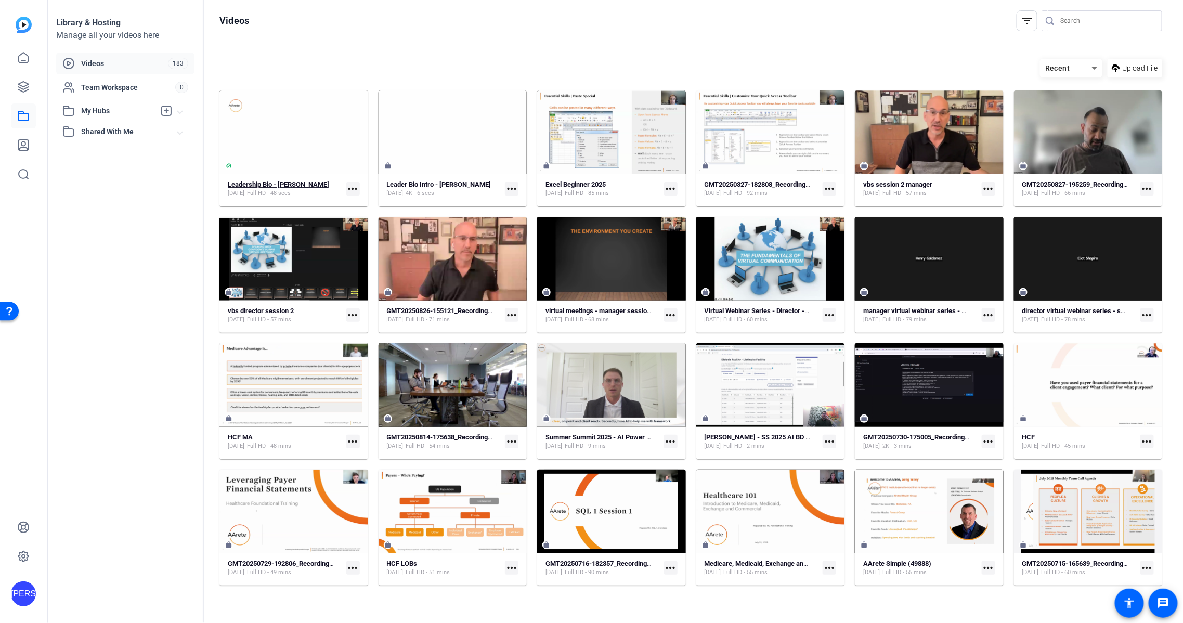
click at [330, 195] on div "Leadership Bio - Mark O'Hara Sep 3, 2025 Full HD - 48 secs" at bounding box center [285, 189] width 114 height 17
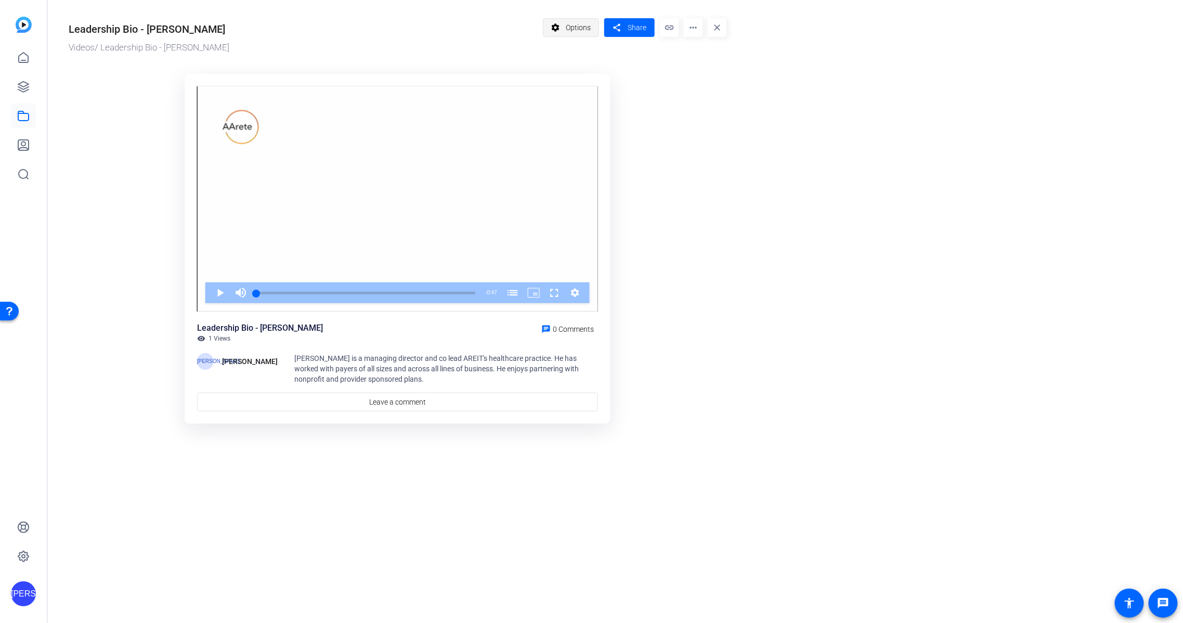
click at [578, 29] on span "Options" at bounding box center [578, 28] width 25 height 20
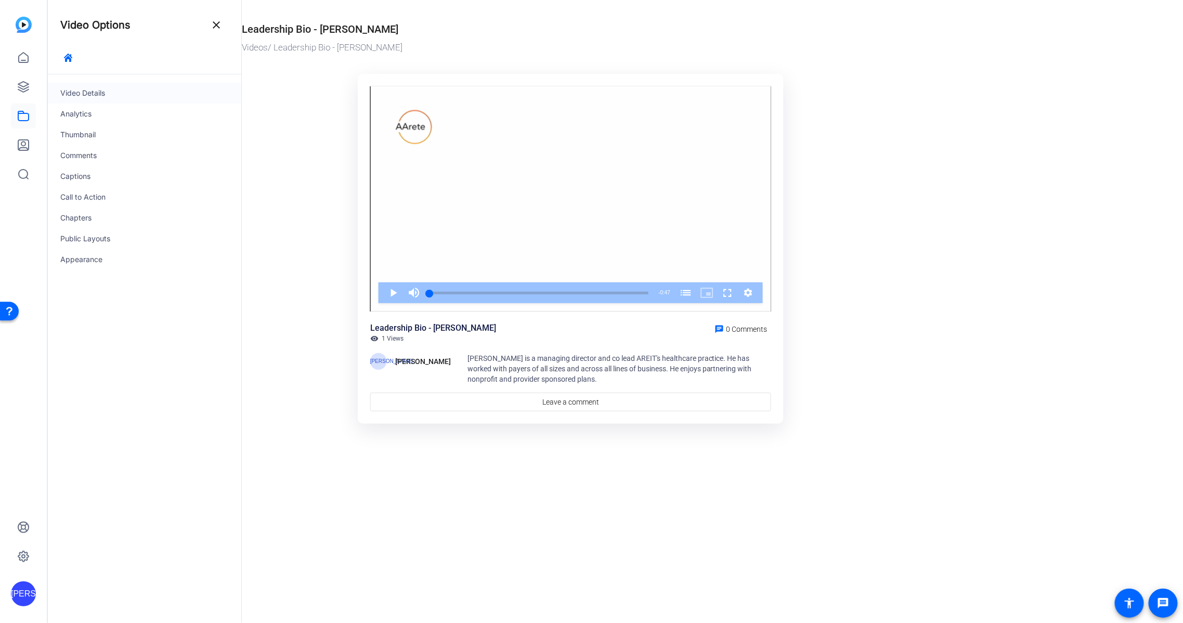
click at [88, 93] on div "Video Details" at bounding box center [145, 93] width 194 height 21
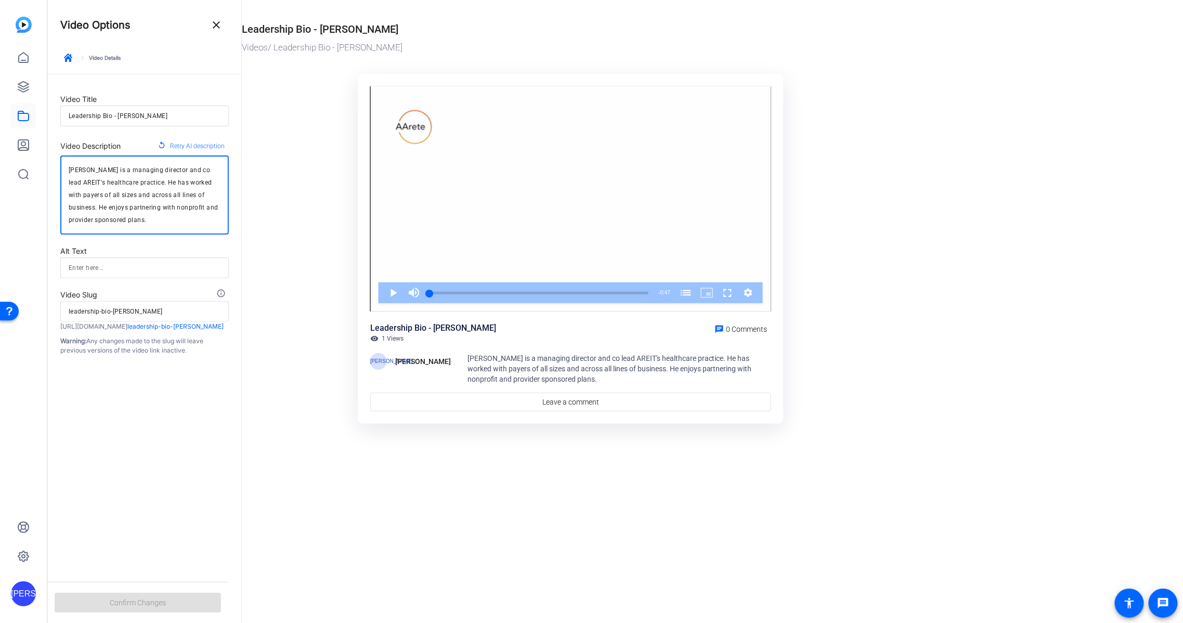
drag, startPoint x: 86, startPoint y: 182, endPoint x: 63, endPoint y: 182, distance: 22.9
click at [63, 182] on div "Mark O' Hara is a managing director and co lead AREIT's healthcare practice. He…" at bounding box center [144, 195] width 169 height 79
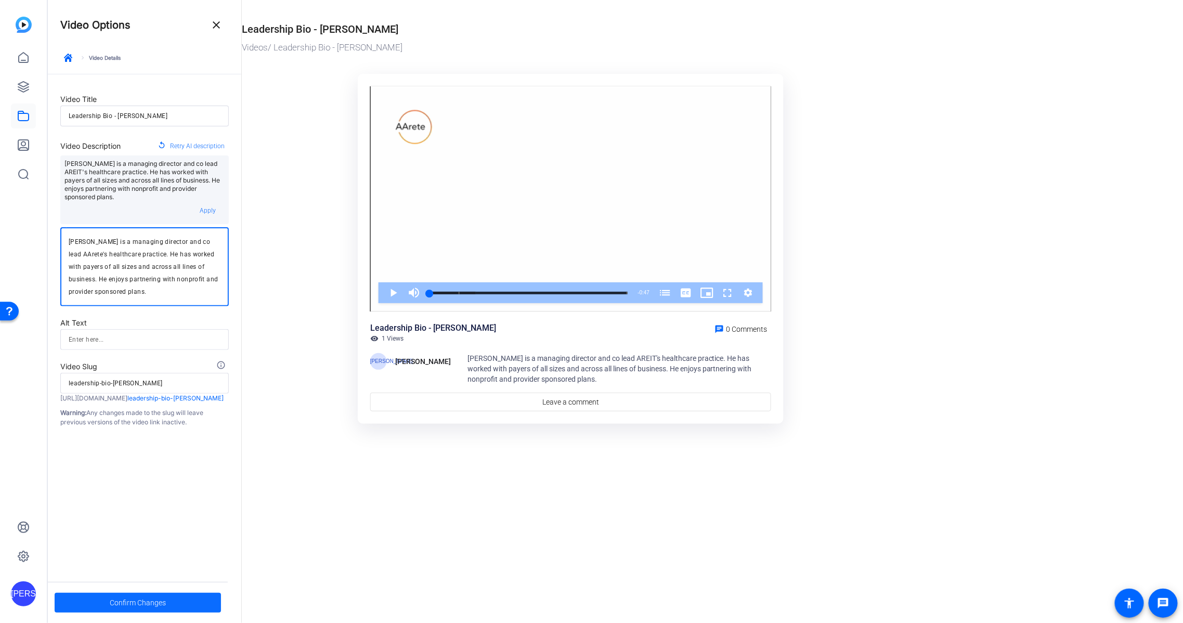
type textarea "Mark O' Hara is a managing director and co lead AArete's healthcare practice. H…"
click at [179, 594] on span at bounding box center [138, 602] width 166 height 25
click at [217, 24] on mat-icon "close" at bounding box center [216, 25] width 12 height 12
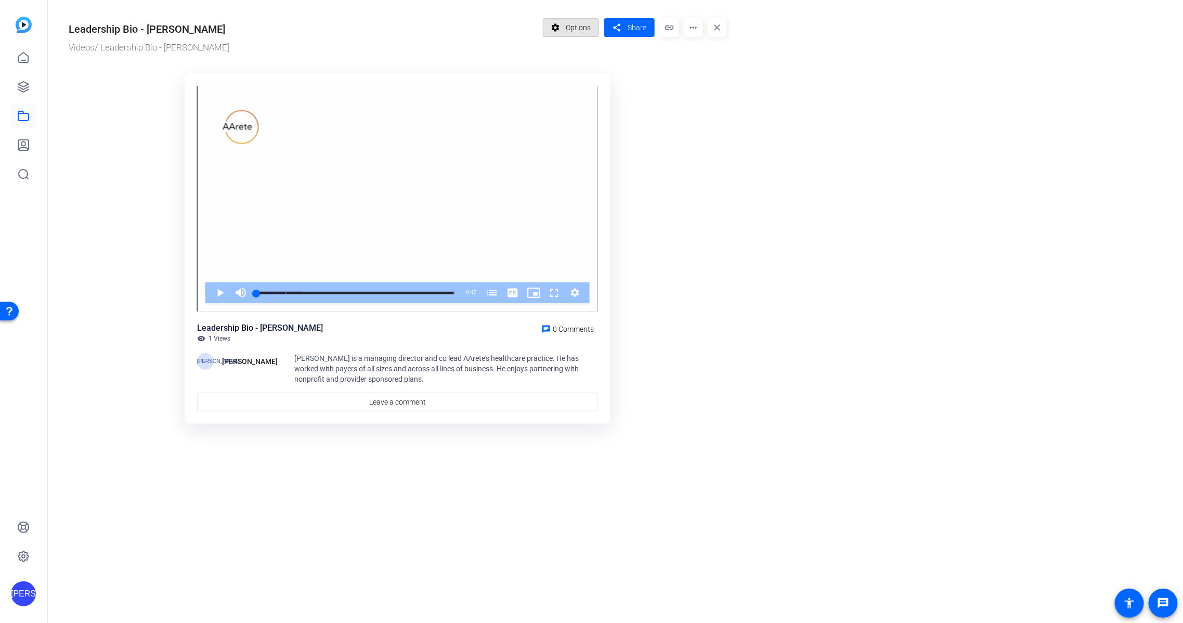
click at [577, 35] on span "Options" at bounding box center [578, 28] width 25 height 20
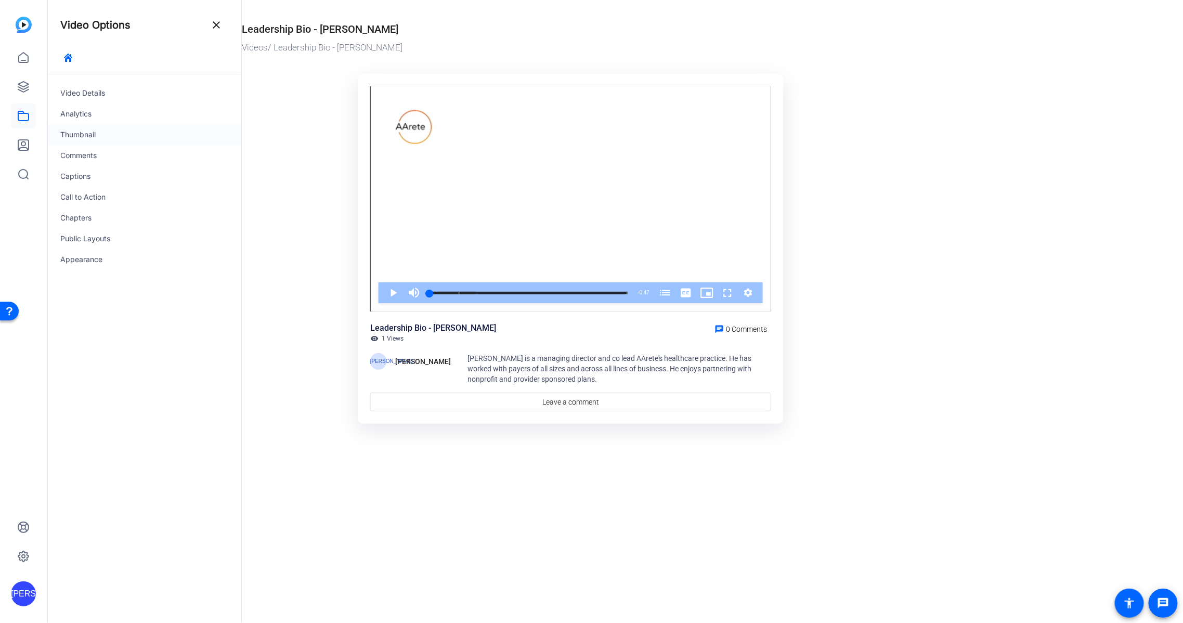
click at [124, 132] on div "Thumbnail" at bounding box center [145, 134] width 194 height 21
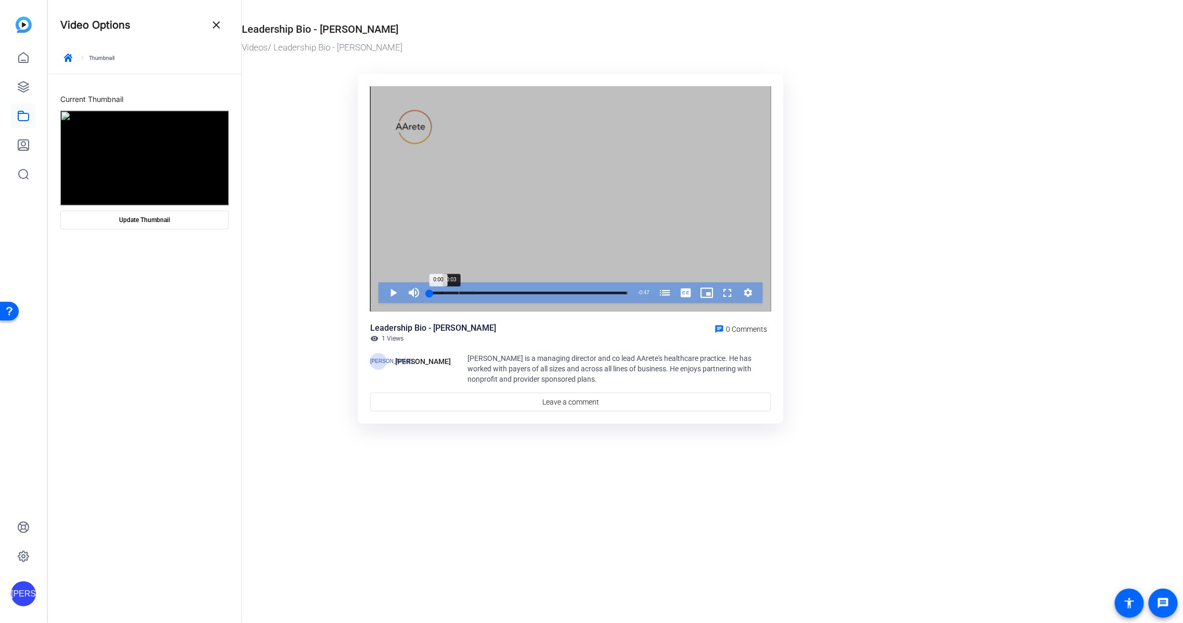
click at [442, 291] on div "Loaded : 23.26% 0:03 0:00 A Minute With Mark O' Hara (00:07)" at bounding box center [528, 292] width 209 height 21
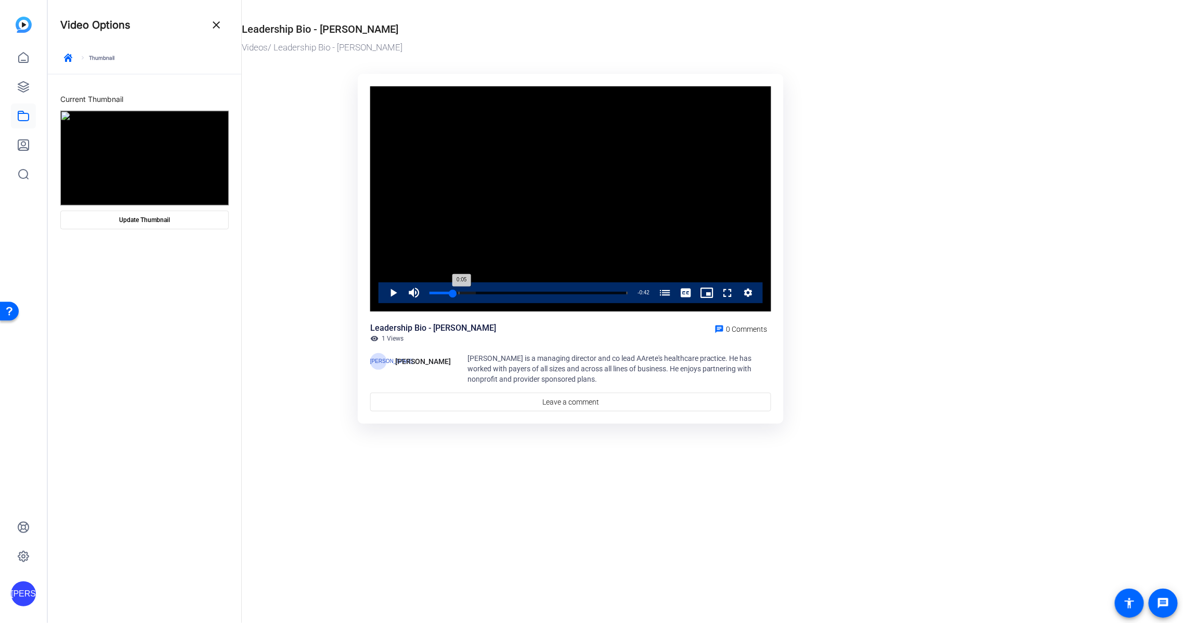
drag, startPoint x: 439, startPoint y: 291, endPoint x: 453, endPoint y: 292, distance: 14.1
click at [453, 292] on div "0:05" at bounding box center [441, 293] width 23 height 3
click at [142, 221] on span "Update Thumbnail" at bounding box center [144, 220] width 51 height 8
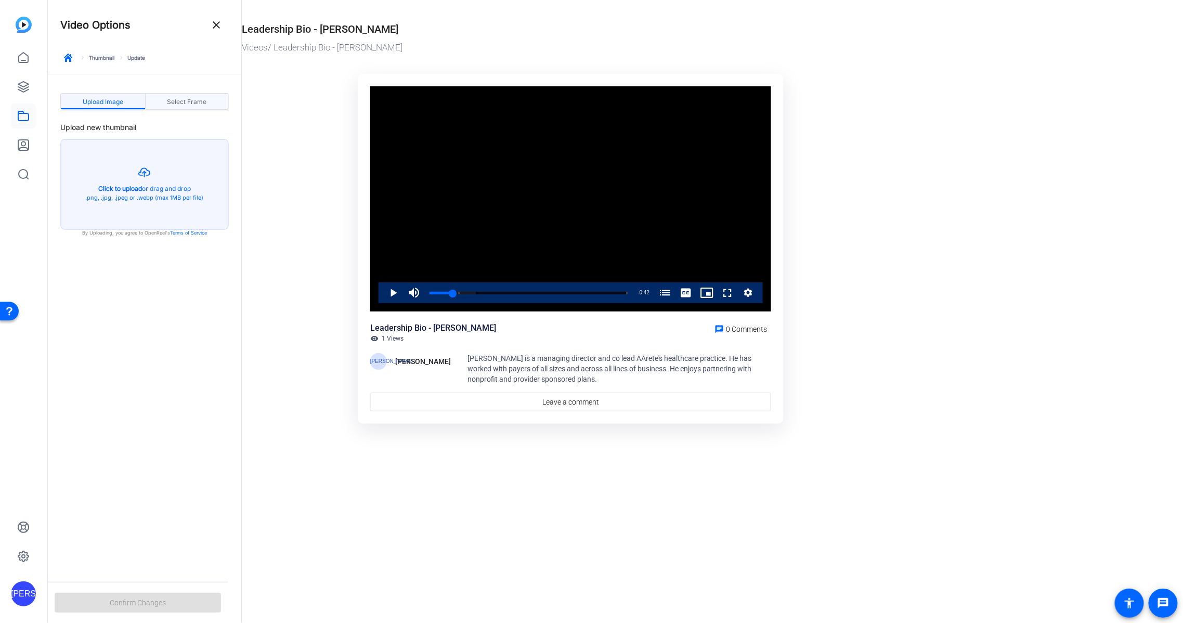
click at [187, 99] on span "Select Frame" at bounding box center [187, 102] width 40 height 6
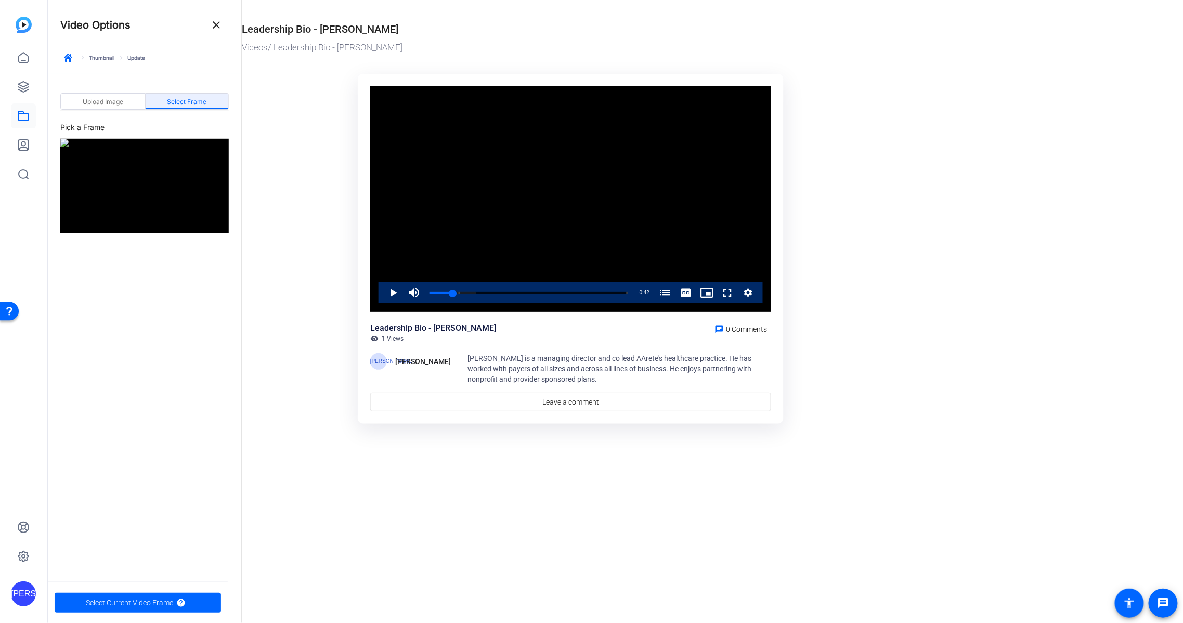
click at [187, 99] on span "Select Frame" at bounding box center [187, 102] width 40 height 6
click at [141, 598] on span "Select Current Video Frame" at bounding box center [129, 603] width 87 height 20
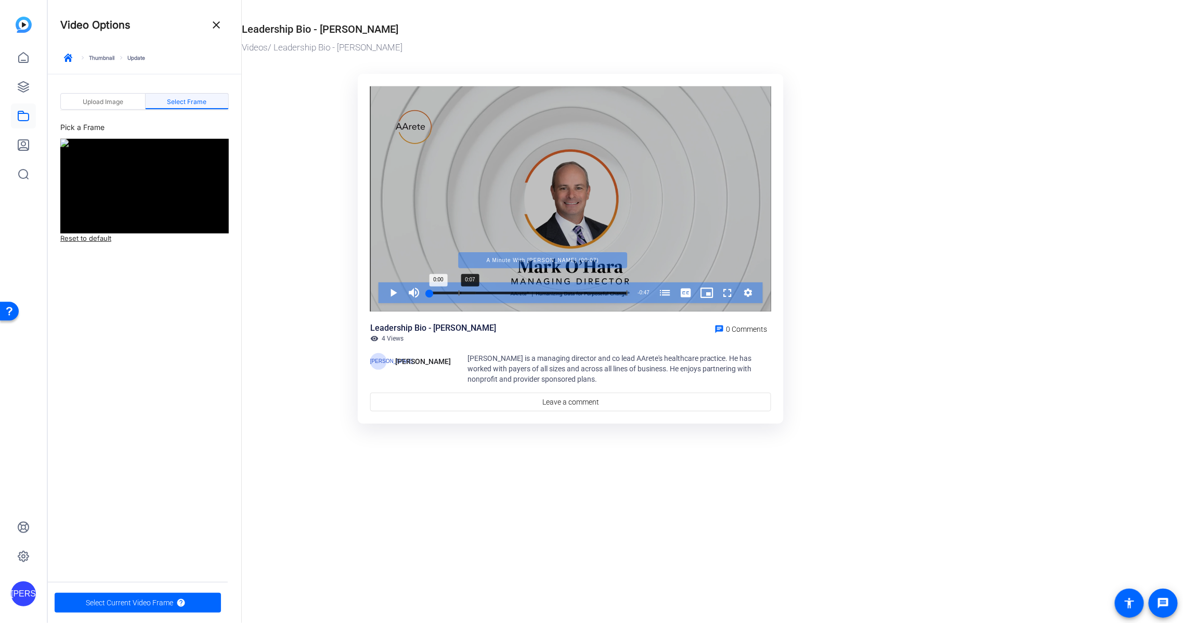
click at [460, 293] on div "Loaded : 23.26% 0:07 0:00 A Minute With Mark O' Hara (00:07)" at bounding box center [529, 293] width 198 height 3
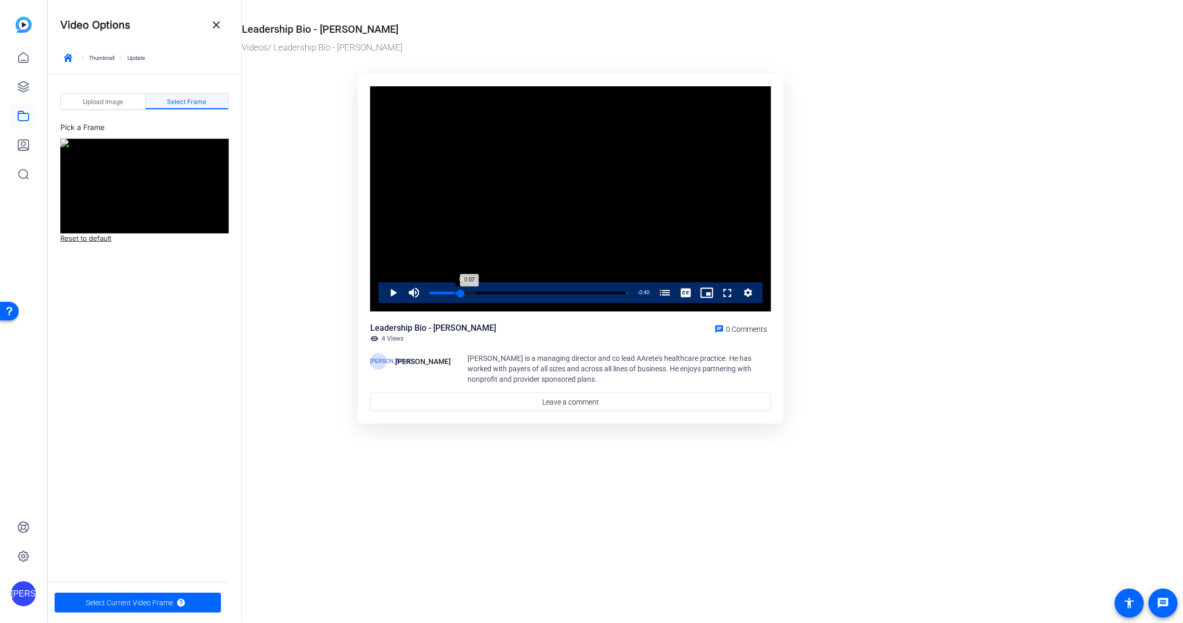
click at [455, 293] on div "Loaded : 23.26% 0:06 0:07 A Minute With Mark O' Hara (00:07)" at bounding box center [529, 293] width 198 height 3
click at [448, 292] on div "0:04" at bounding box center [439, 293] width 19 height 3
click at [141, 599] on span "Select Current Video Frame" at bounding box center [129, 603] width 87 height 20
click at [455, 292] on div "Loaded : 23.26% 0:06 0:00 A Minute With Mark O' Hara (00:07)" at bounding box center [529, 293] width 198 height 3
click at [445, 292] on div "Loaded : 23.26% 0:03 0:06 A Minute With Mark O' Hara (00:07)" at bounding box center [529, 293] width 198 height 3
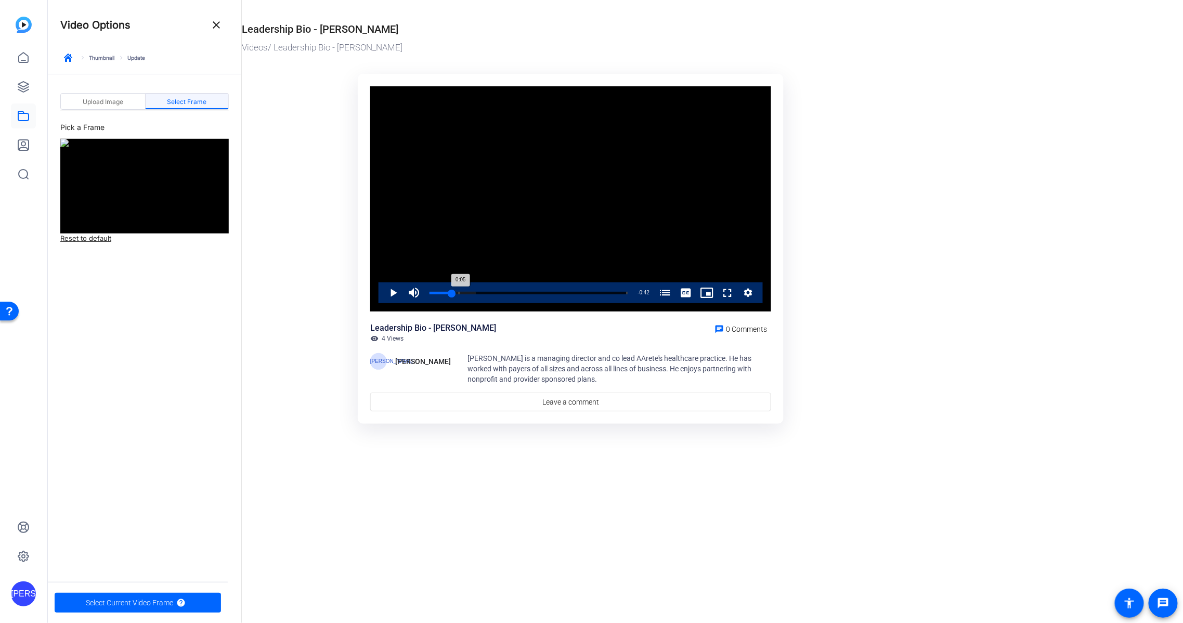
drag, startPoint x: 441, startPoint y: 292, endPoint x: 452, endPoint y: 292, distance: 10.9
click at [452, 292] on div "0:05" at bounding box center [441, 293] width 22 height 3
click at [152, 602] on span "Select Current Video Frame" at bounding box center [129, 603] width 87 height 20
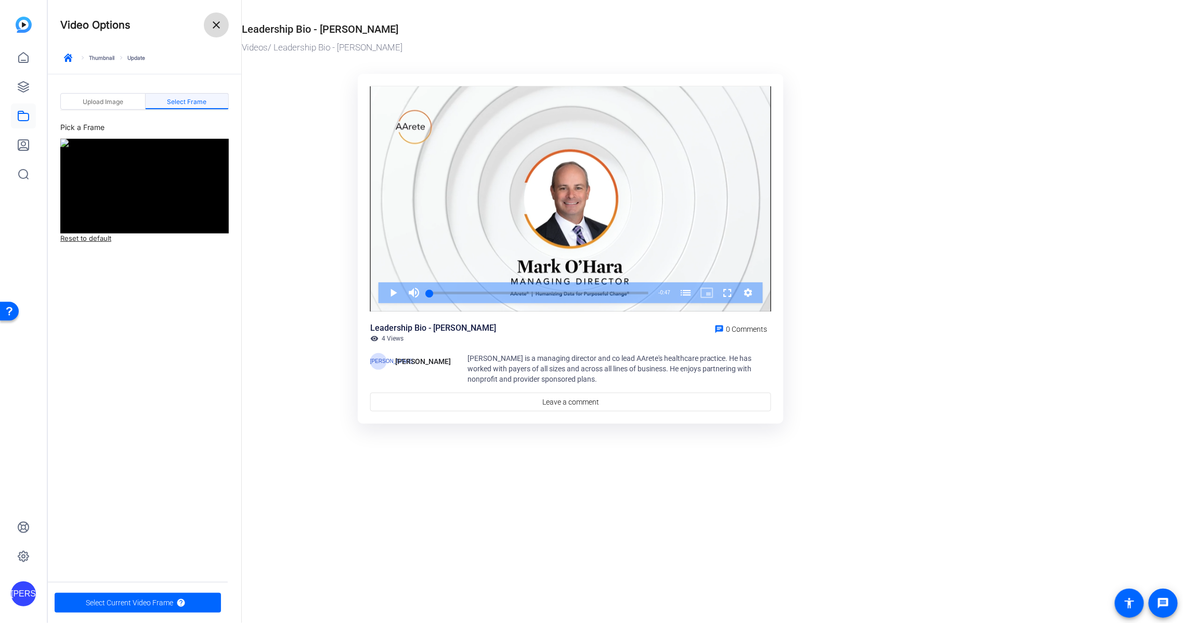
click at [209, 20] on span at bounding box center [216, 24] width 25 height 25
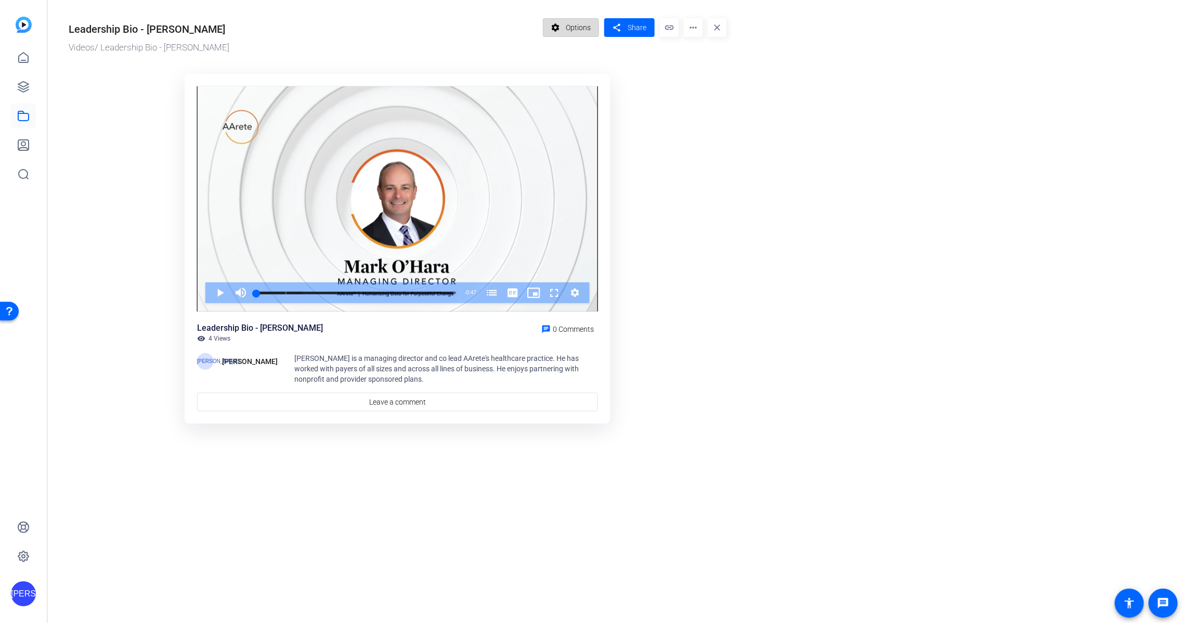
click at [583, 31] on span "Options" at bounding box center [578, 28] width 25 height 20
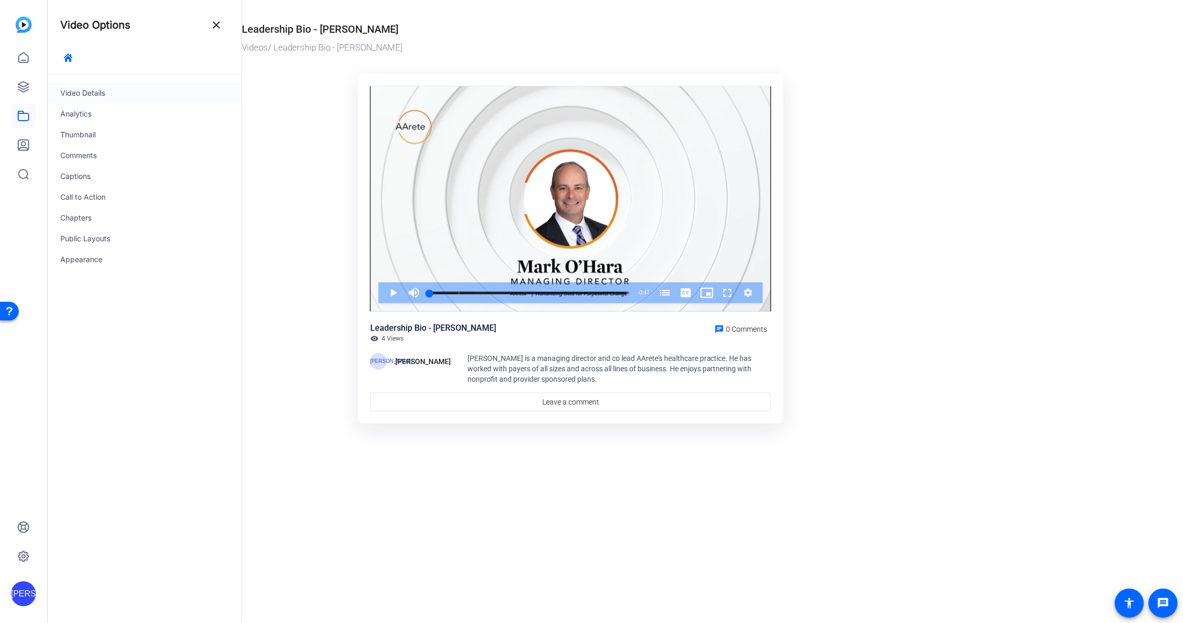
click at [104, 98] on div "Video Details" at bounding box center [145, 93] width 194 height 21
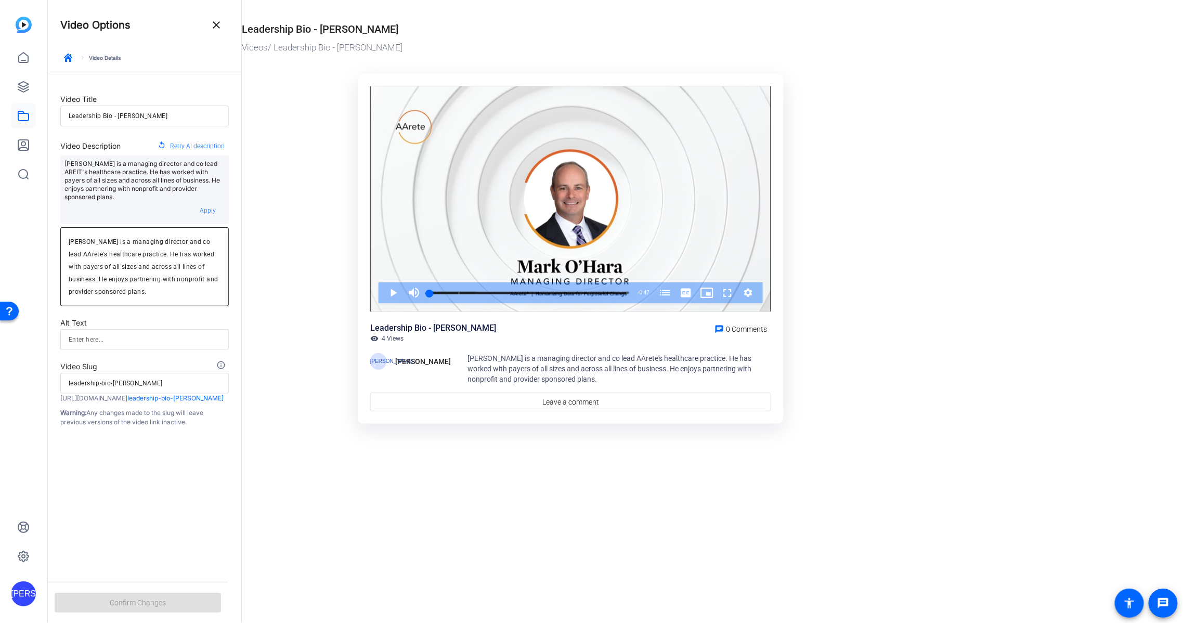
click at [94, 236] on textarea "Mark O' Hara is a managing director and co lead AArete's healthcare practice. H…" at bounding box center [145, 267] width 152 height 62
click at [196, 241] on textarea "Mark O'Hara is a managing director and co lead AArete's healthcare practice. He…" at bounding box center [145, 267] width 152 height 62
type textarea "Mark O'Hara is a managing director and co-lead AArete's healthcare practice. He…"
click at [132, 600] on span "Confirm Changes" at bounding box center [138, 603] width 56 height 20
click at [209, 32] on span at bounding box center [216, 24] width 25 height 25
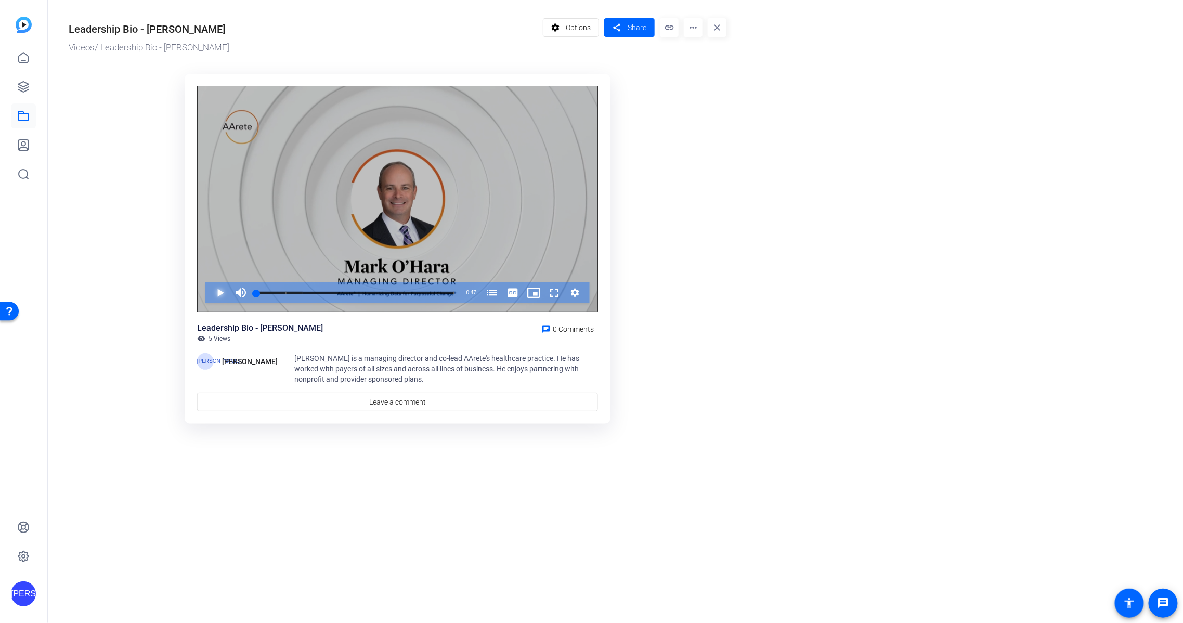
click at [210, 291] on span "Video Player" at bounding box center [210, 292] width 0 height 21
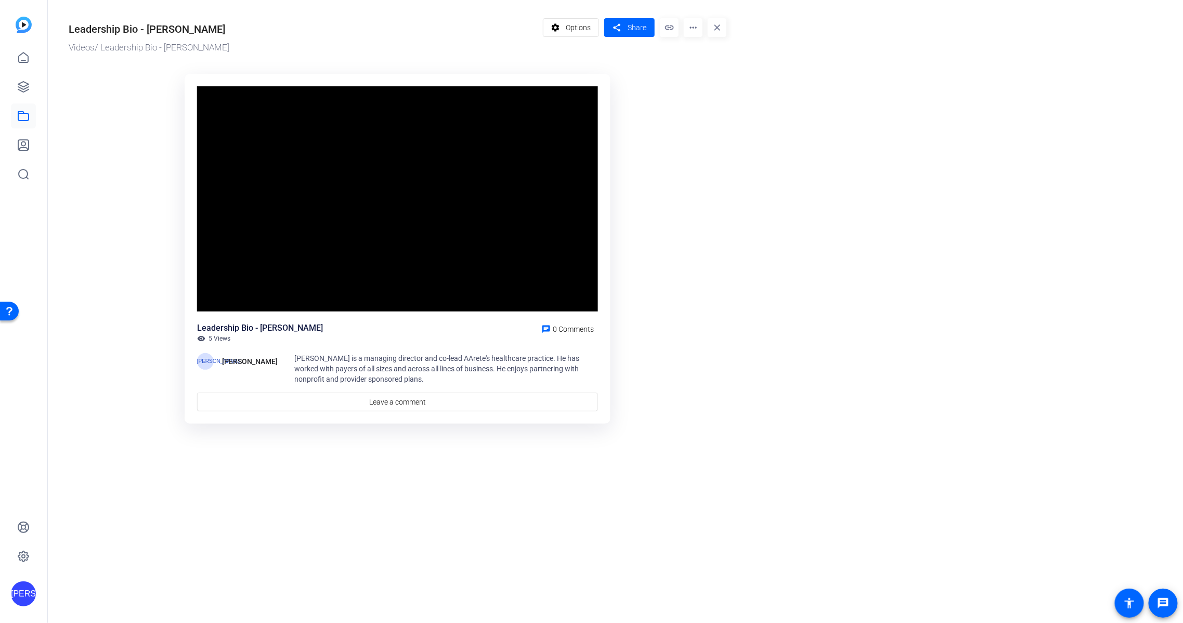
click at [215, 291] on video "Video Player" at bounding box center [397, 199] width 401 height 226
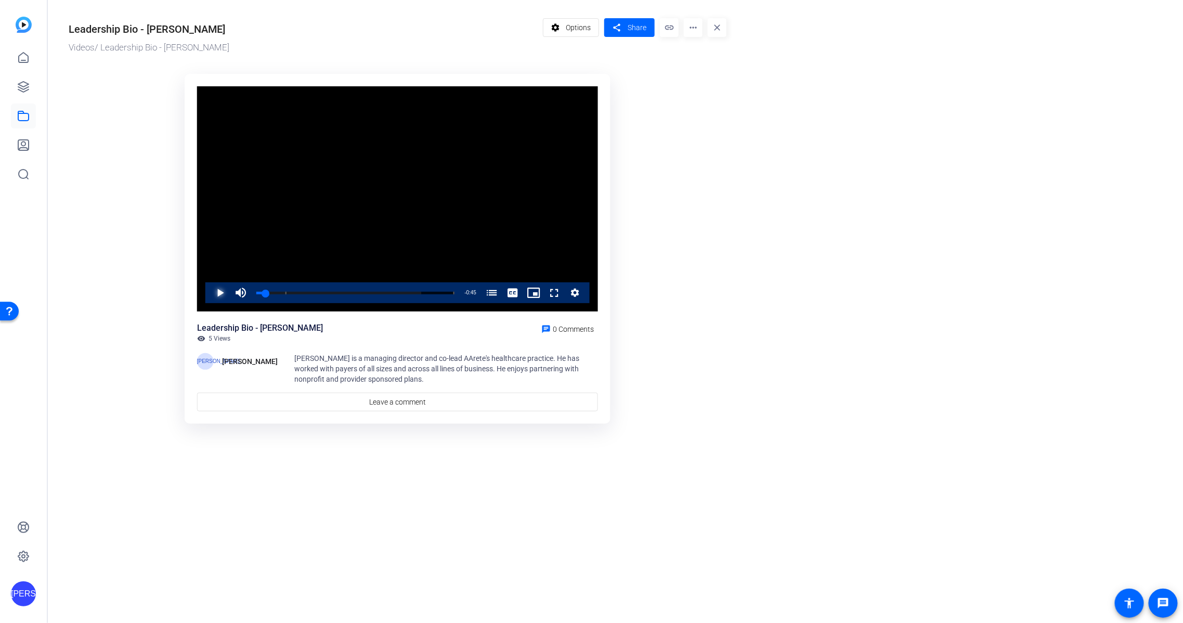
click at [210, 291] on span "Video Player" at bounding box center [210, 292] width 0 height 21
click at [210, 292] on span "Video Player" at bounding box center [210, 292] width 0 height 21
click at [509, 294] on span "Video Player" at bounding box center [513, 292] width 21 height 21
click at [517, 283] on span "English Captions" at bounding box center [513, 281] width 20 height 7
click at [632, 246] on ktd-grid "Video Player is loading. Play Video Play Mute Current Time 0:19 / Duration 0:47…" at bounding box center [398, 250] width 658 height 364
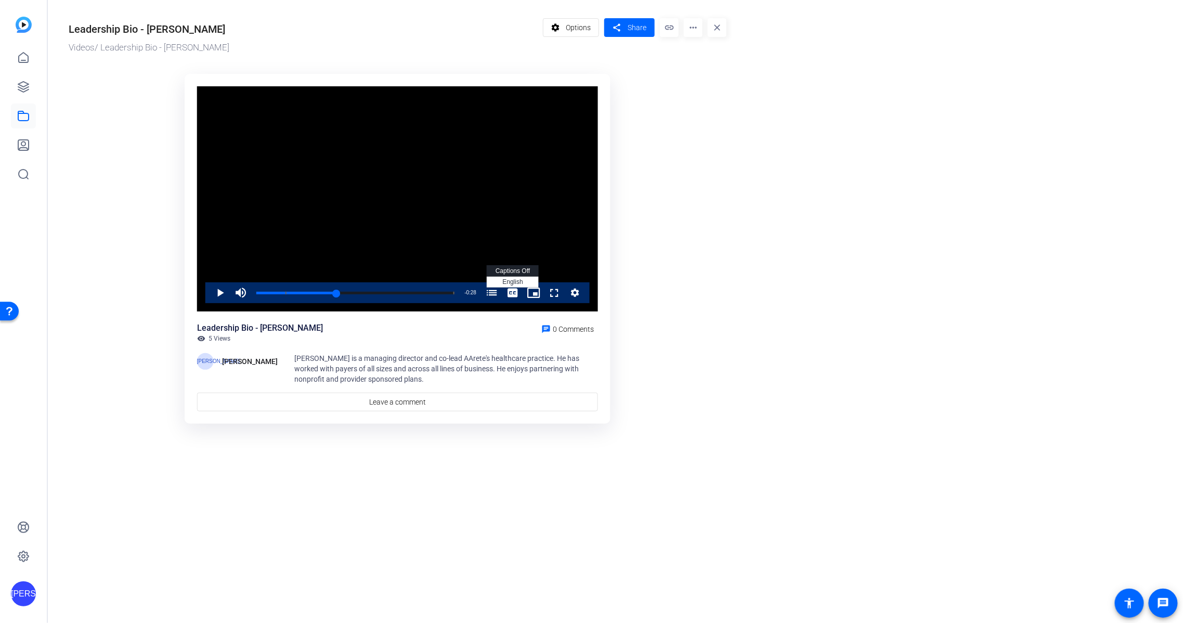
click at [511, 270] on span "captions off" at bounding box center [513, 270] width 34 height 7
click at [210, 291] on span "Video Player" at bounding box center [210, 292] width 0 height 21
click at [568, 30] on span "Options" at bounding box center [578, 28] width 25 height 20
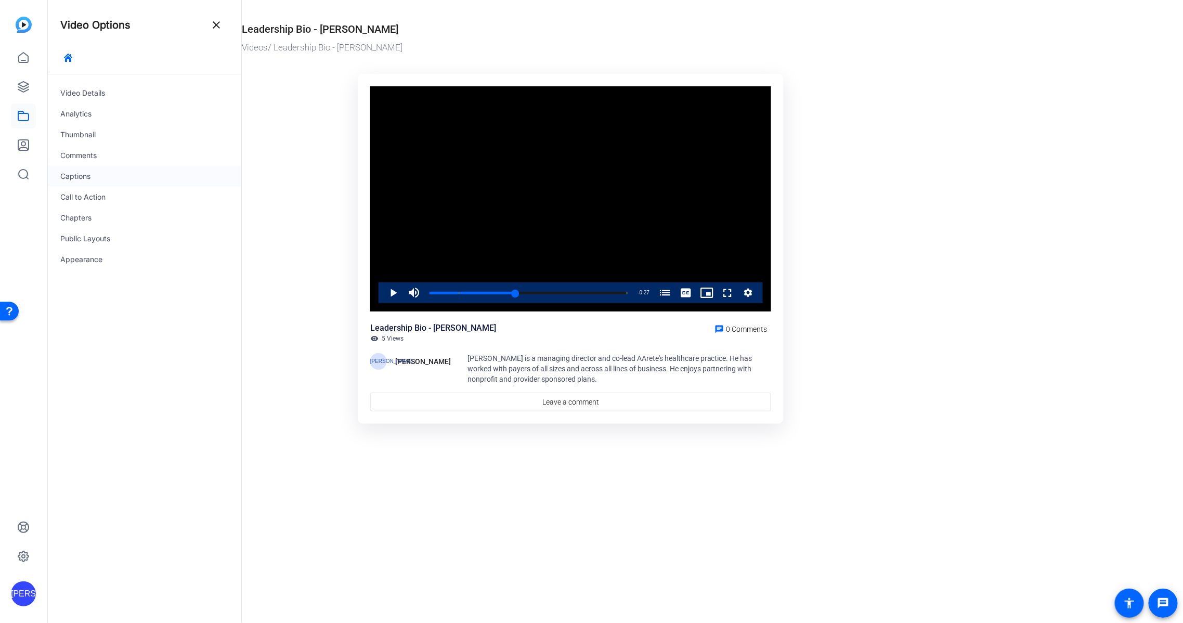
click at [94, 171] on div "Captions" at bounding box center [145, 176] width 194 height 21
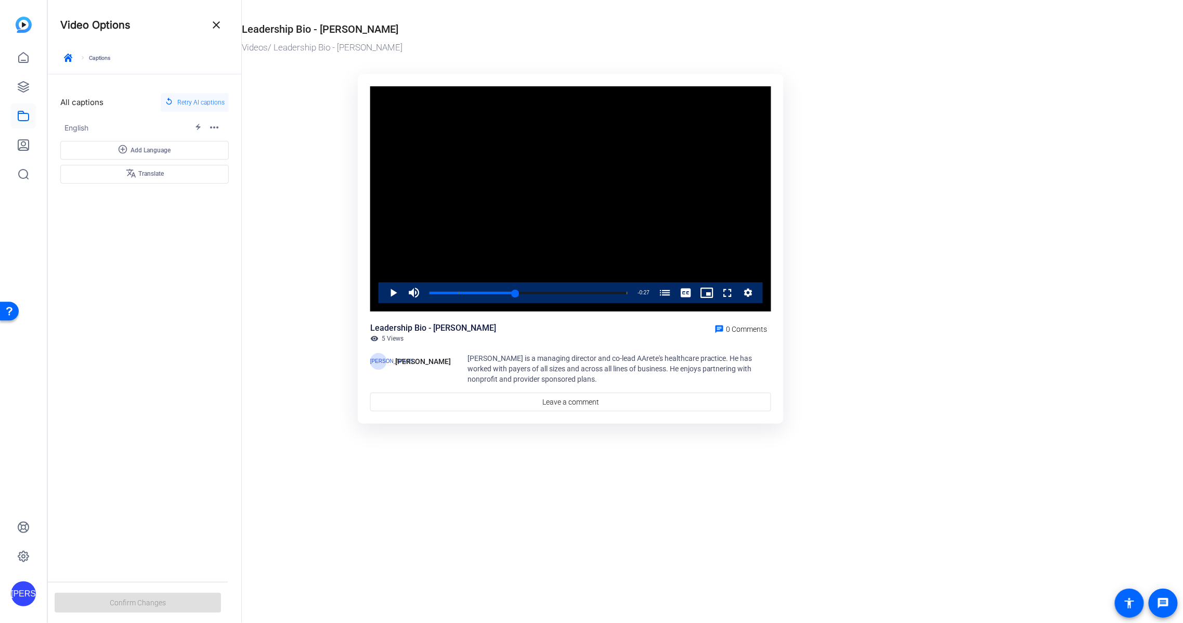
click at [199, 105] on span "Retry AI captions" at bounding box center [200, 103] width 47 height 14
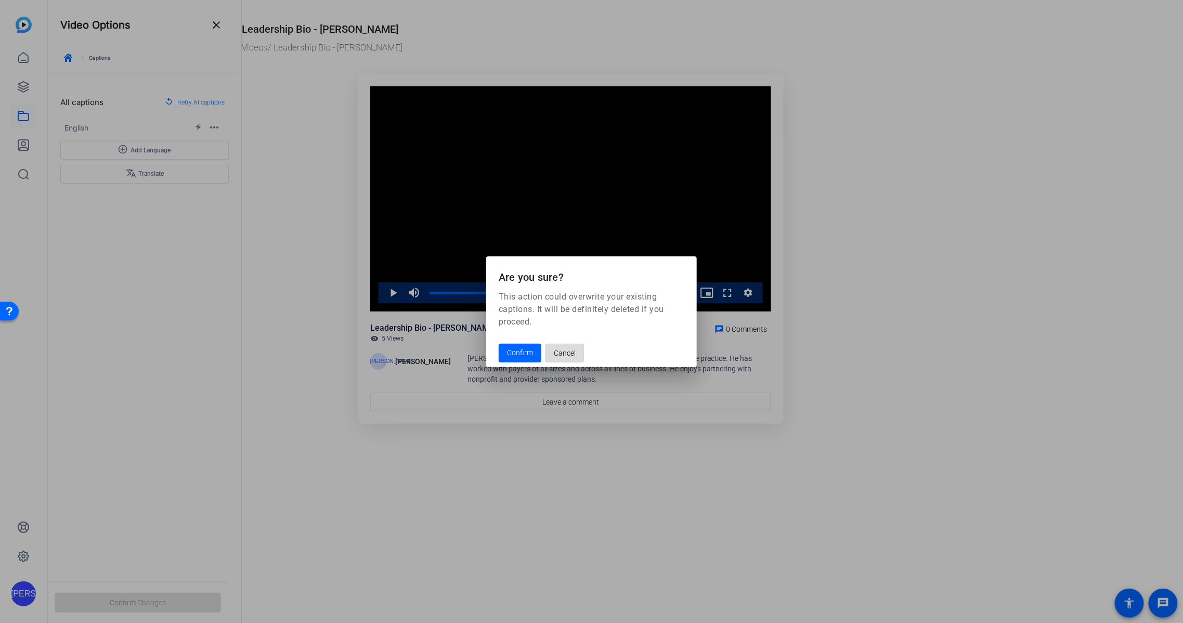
click at [576, 353] on span "button" at bounding box center [564, 353] width 37 height 25
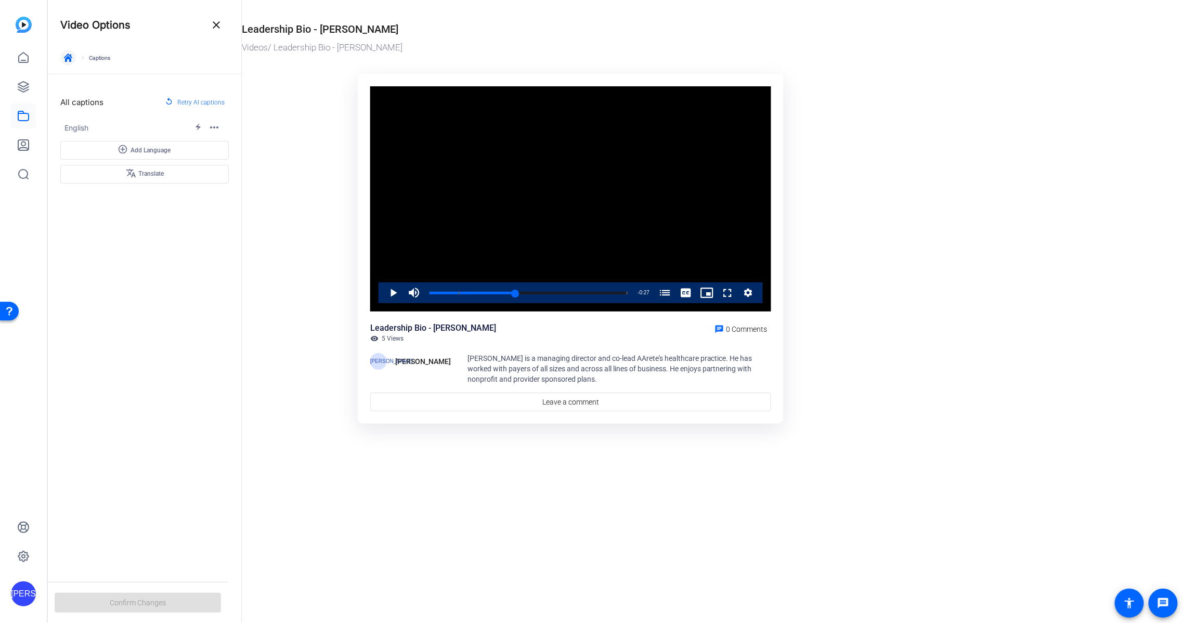
click at [69, 54] on icon "button" at bounding box center [68, 58] width 8 height 8
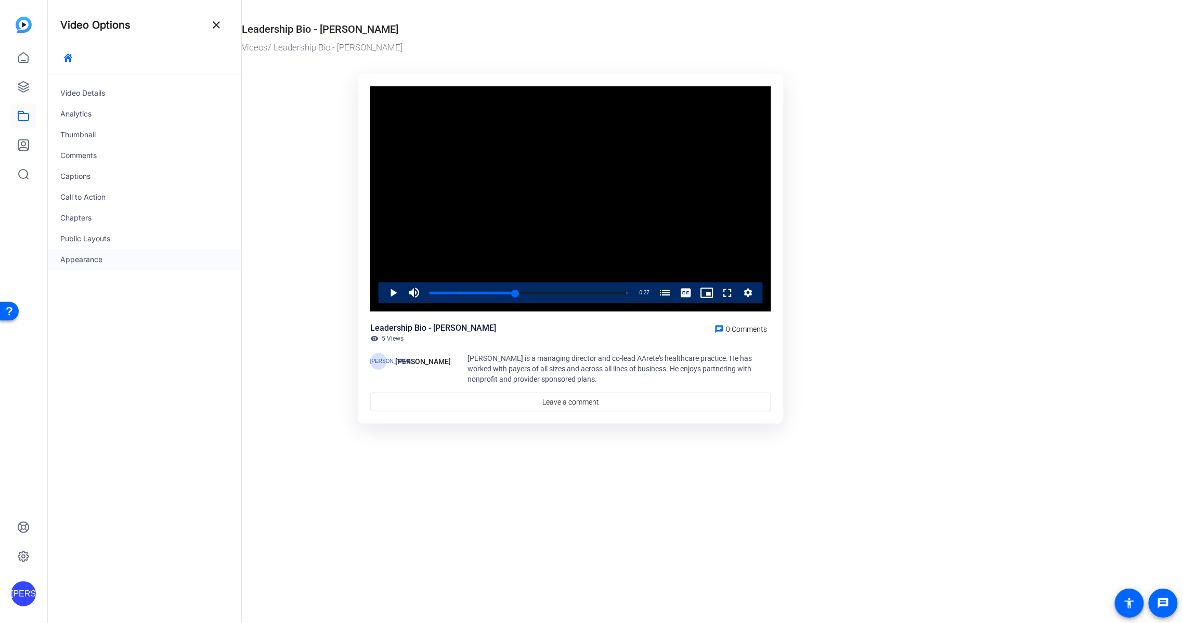
click at [128, 255] on div "Appearance" at bounding box center [145, 259] width 194 height 21
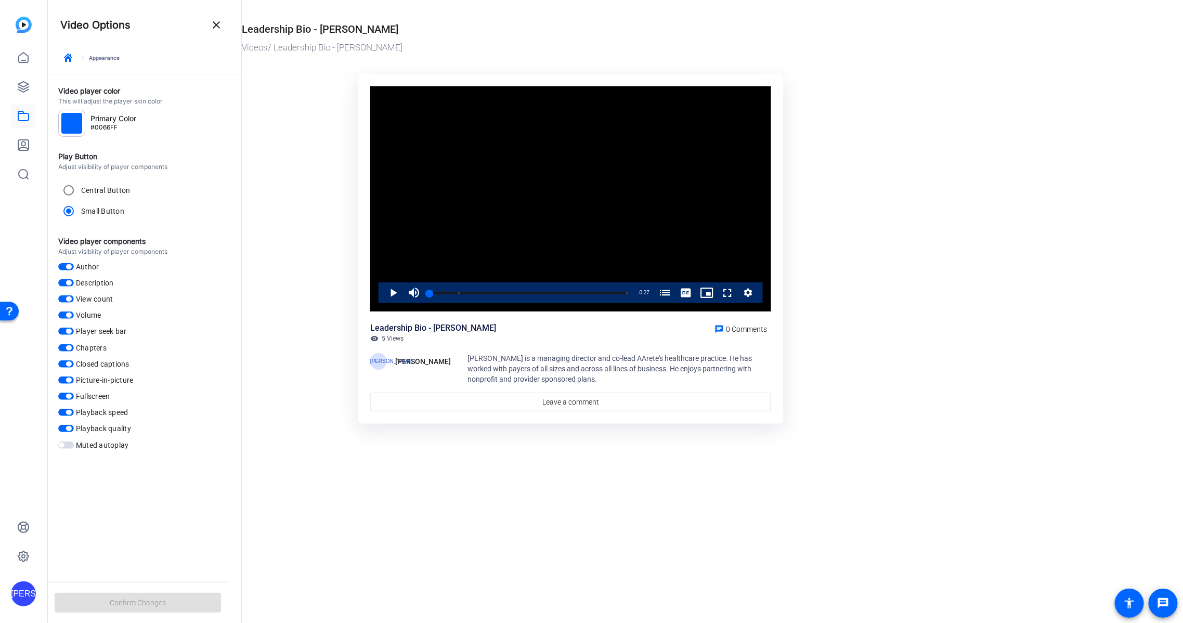
click at [76, 127] on div at bounding box center [71, 123] width 21 height 21
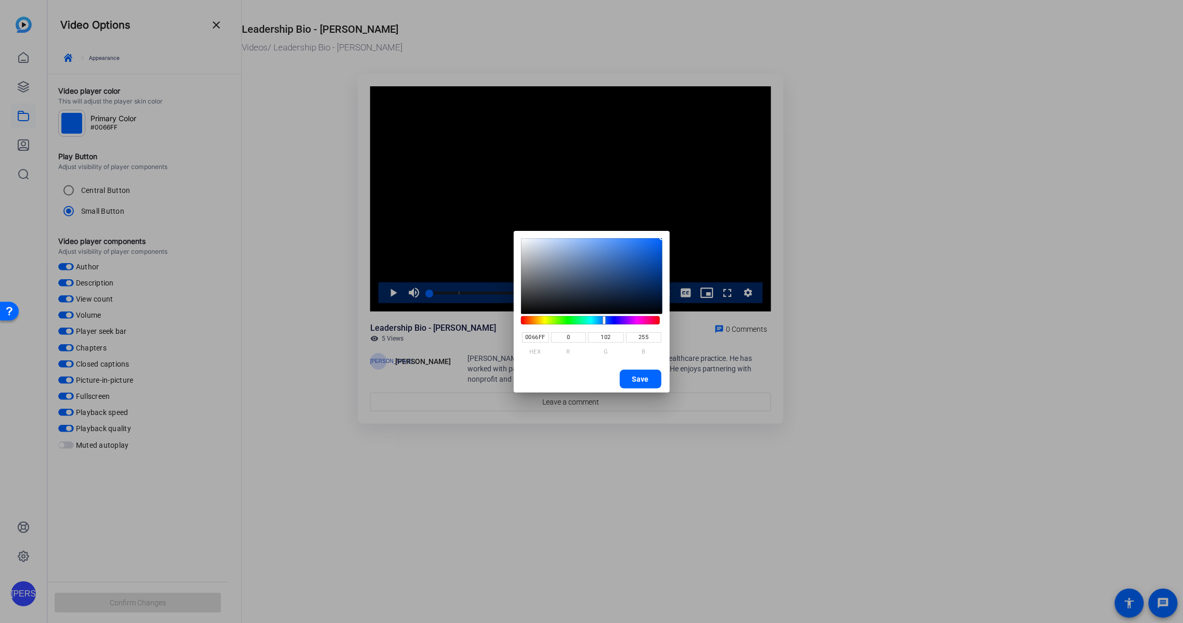
click at [536, 334] on input "0066FF" at bounding box center [535, 337] width 27 height 10
type input "F19411"
type input "241"
type input "148"
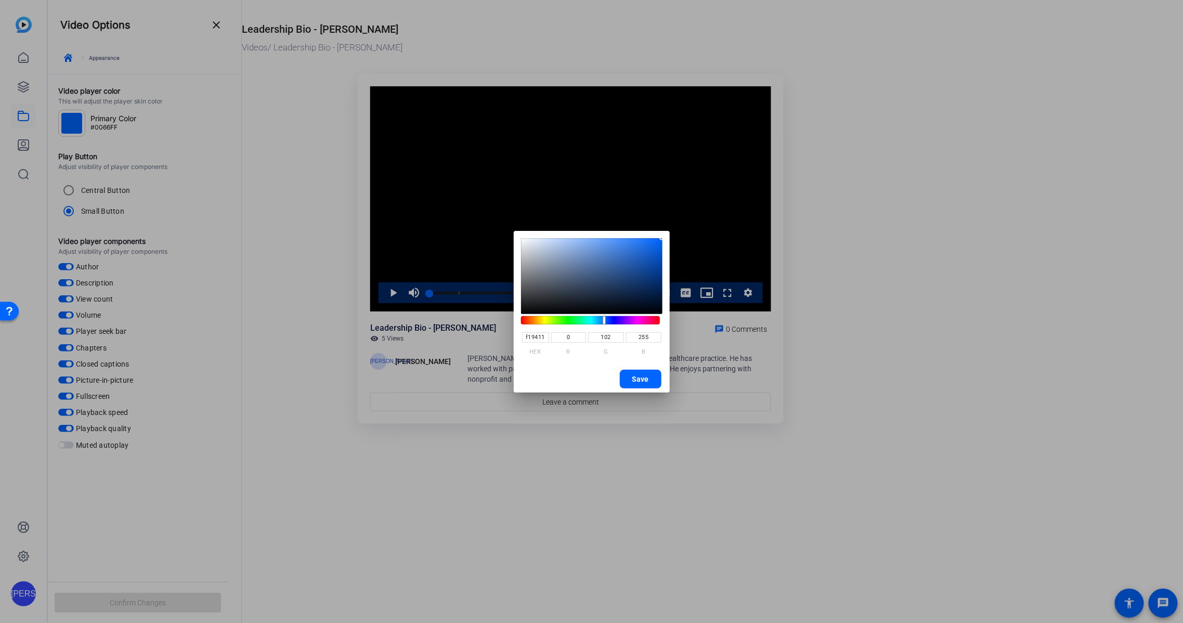
type input "17"
type input "F19411"
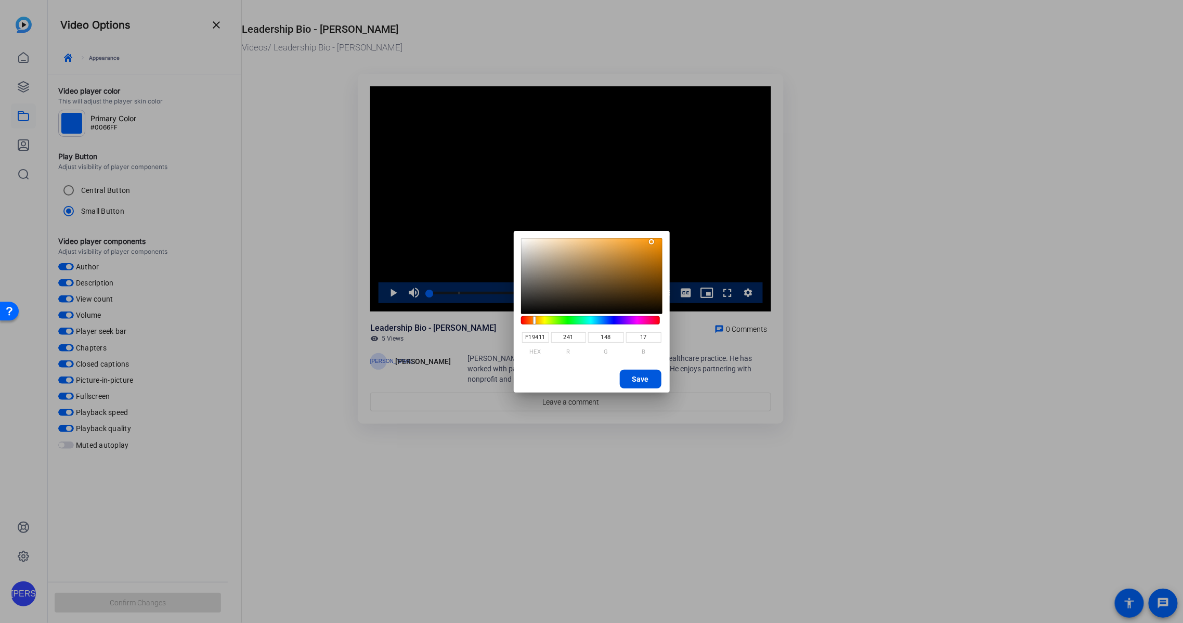
click at [633, 374] on span "Save" at bounding box center [641, 379] width 17 height 16
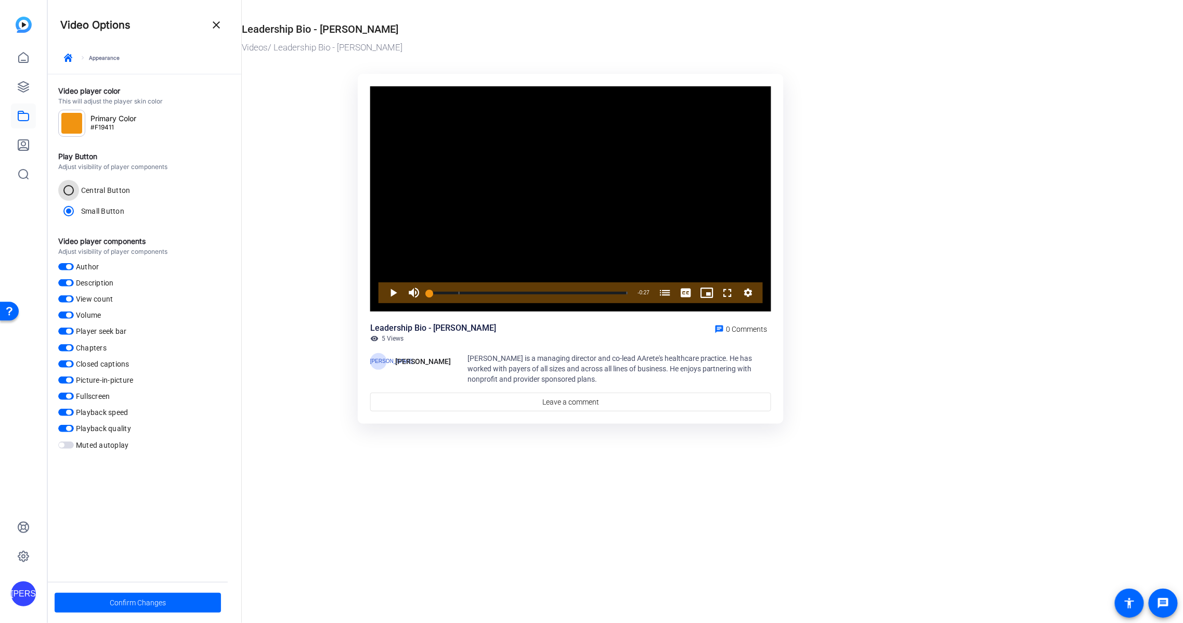
click at [67, 190] on input "Central Button" at bounding box center [68, 190] width 21 height 21
radio input "true"
click at [221, 29] on mat-icon "close" at bounding box center [216, 25] width 12 height 12
click at [173, 601] on span at bounding box center [138, 602] width 166 height 25
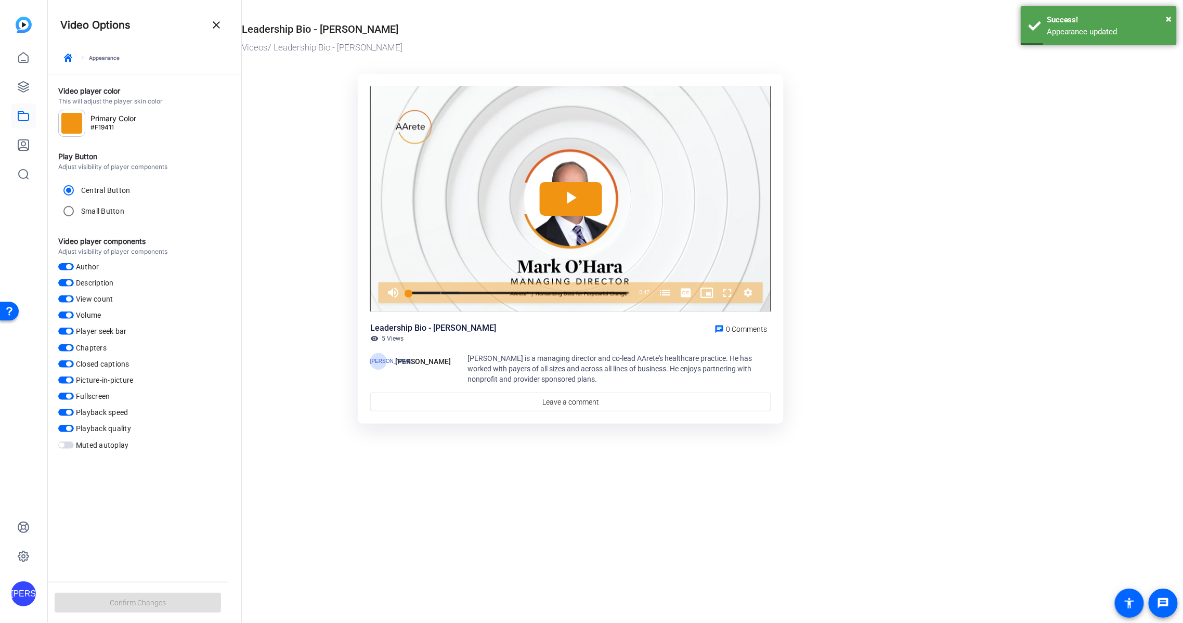
click at [119, 212] on label "Small Button" at bounding box center [101, 211] width 45 height 10
click at [79, 212] on input "Small Button" at bounding box center [68, 211] width 21 height 21
radio input "true"
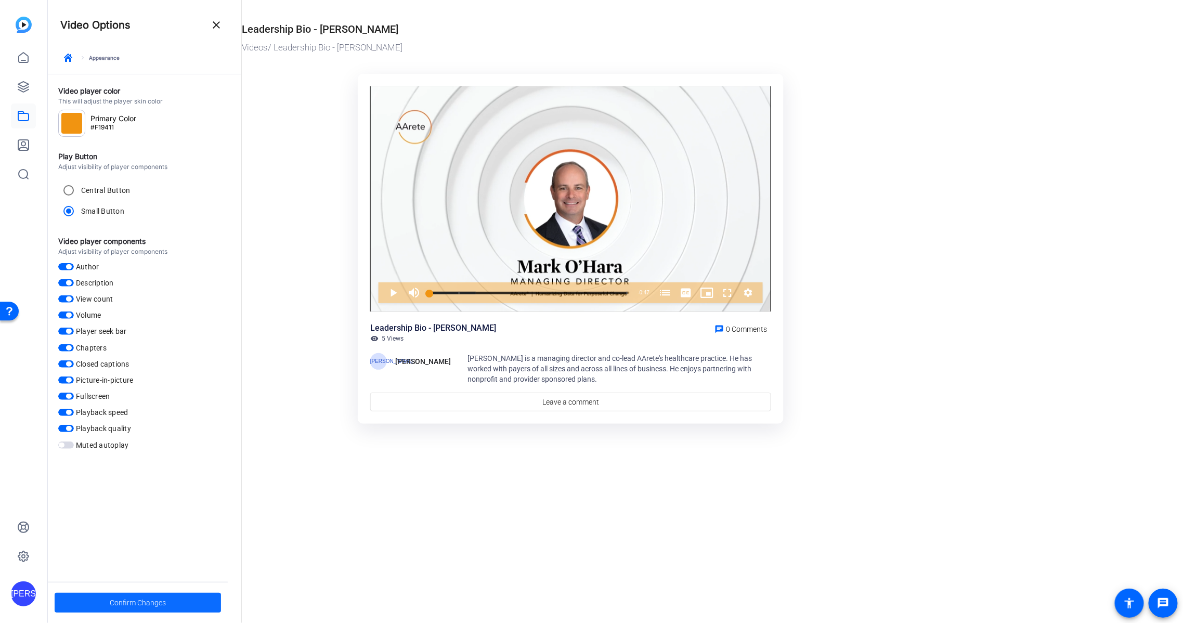
click at [137, 598] on span "Confirm Changes" at bounding box center [138, 603] width 56 height 20
click at [218, 27] on mat-icon "close" at bounding box center [216, 25] width 12 height 12
